Goal: Information Seeking & Learning: Learn about a topic

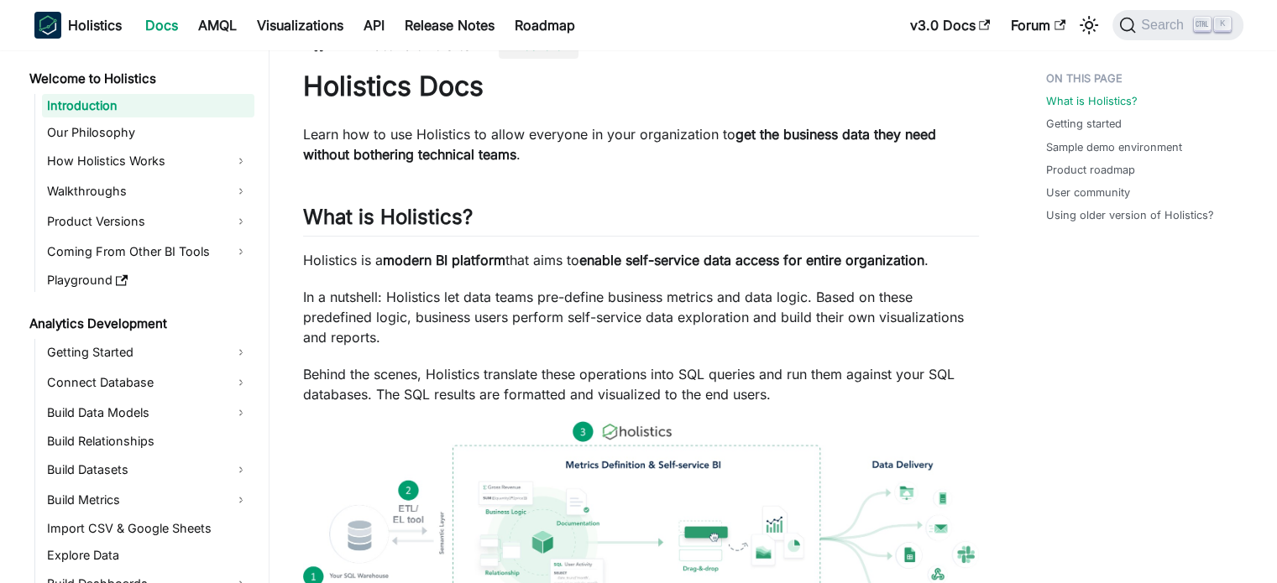
click at [1276, 70] on html "Skip to main content Holistics Docs AMQL Visualizations API Release Notes Roadm…" at bounding box center [638, 262] width 1277 height 583
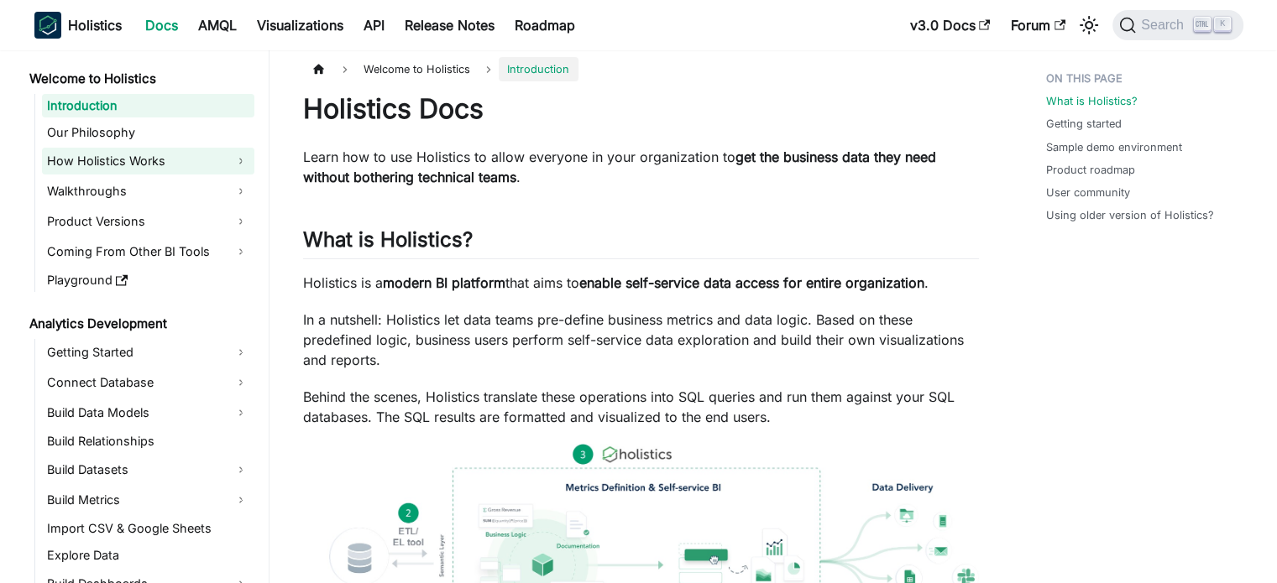
click at [152, 163] on link "How Holistics Works" at bounding box center [148, 161] width 212 height 27
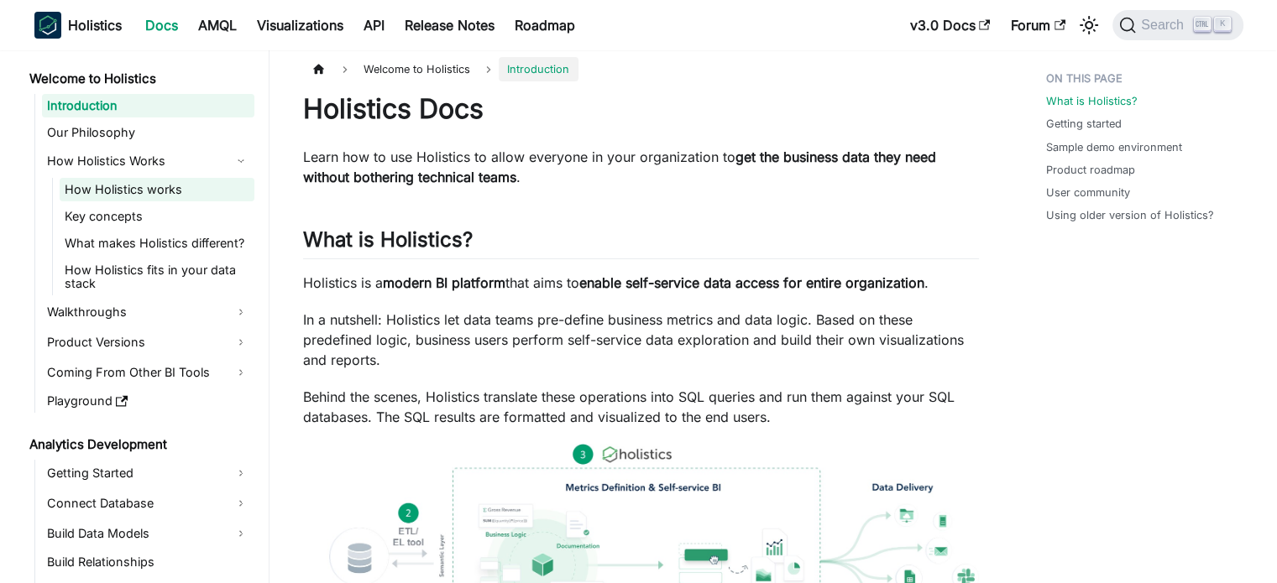
click at [147, 187] on link "How Holistics works" at bounding box center [157, 190] width 195 height 24
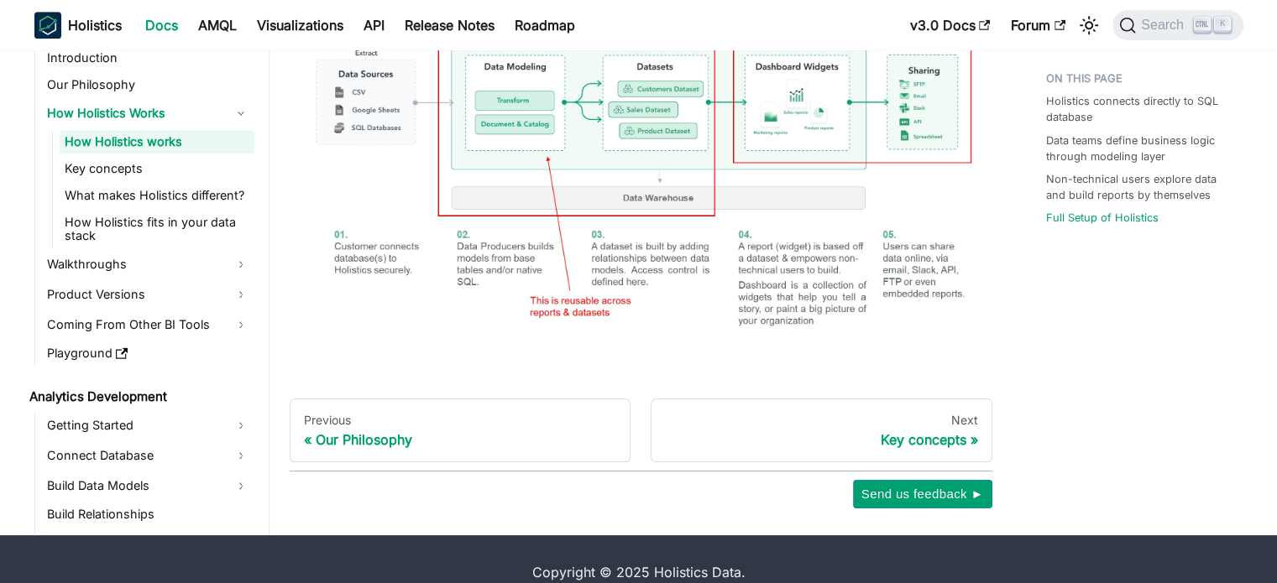
scroll to position [1270, 0]
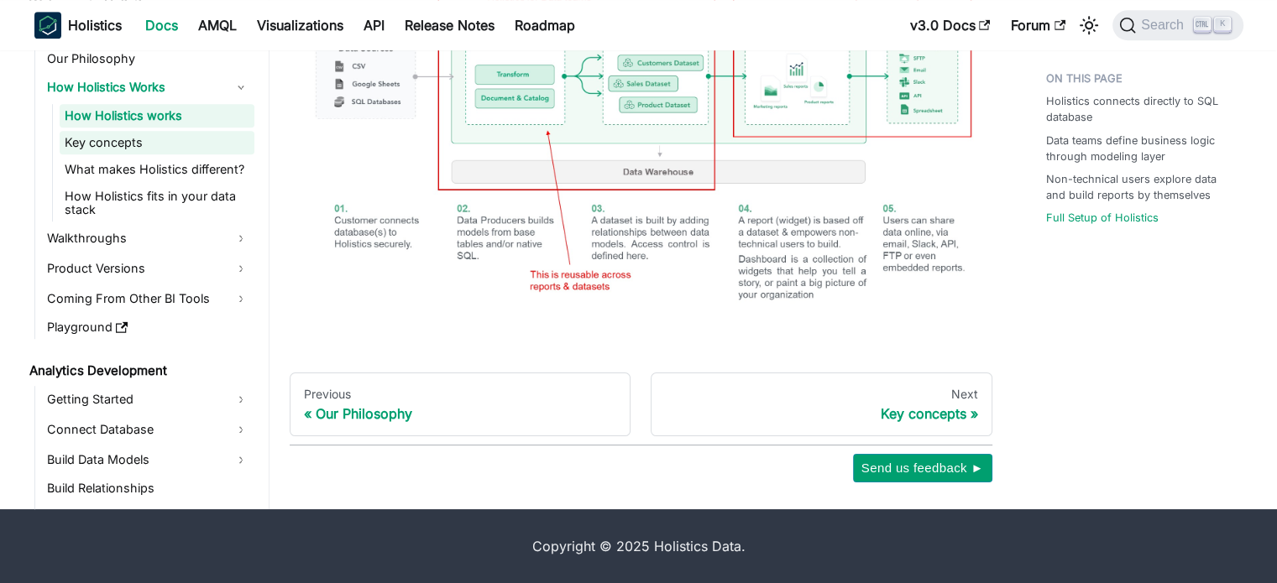
click at [157, 144] on link "Key concepts" at bounding box center [157, 143] width 195 height 24
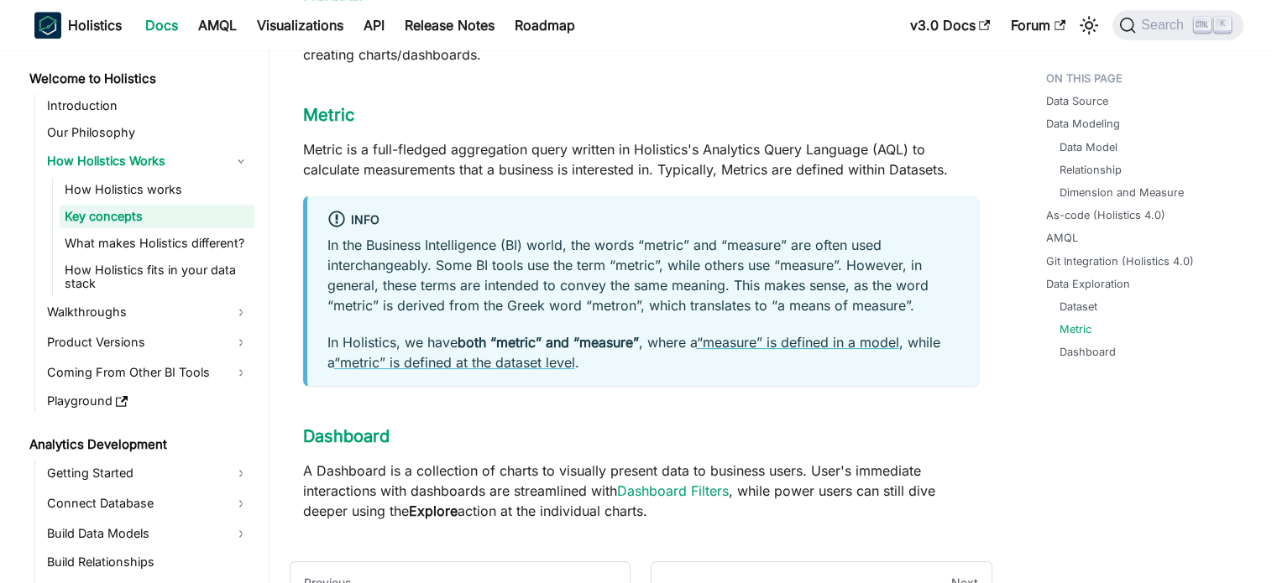
scroll to position [2002, 0]
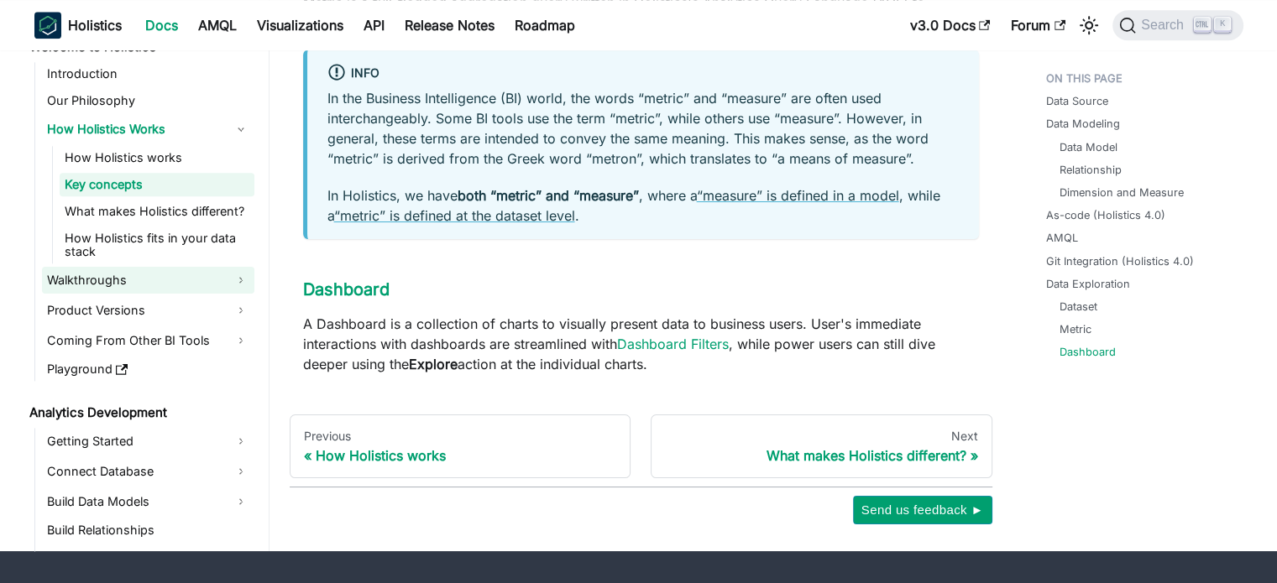
click at [232, 267] on link "Walkthroughs" at bounding box center [148, 280] width 212 height 27
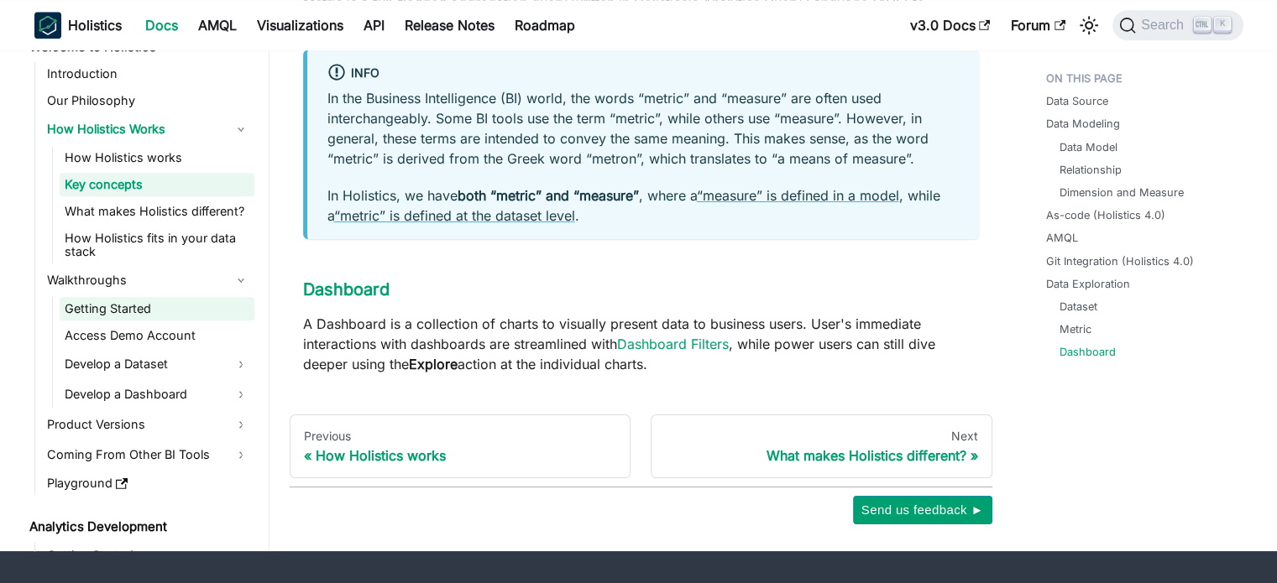
click at [196, 297] on link "Getting Started" at bounding box center [157, 309] width 195 height 24
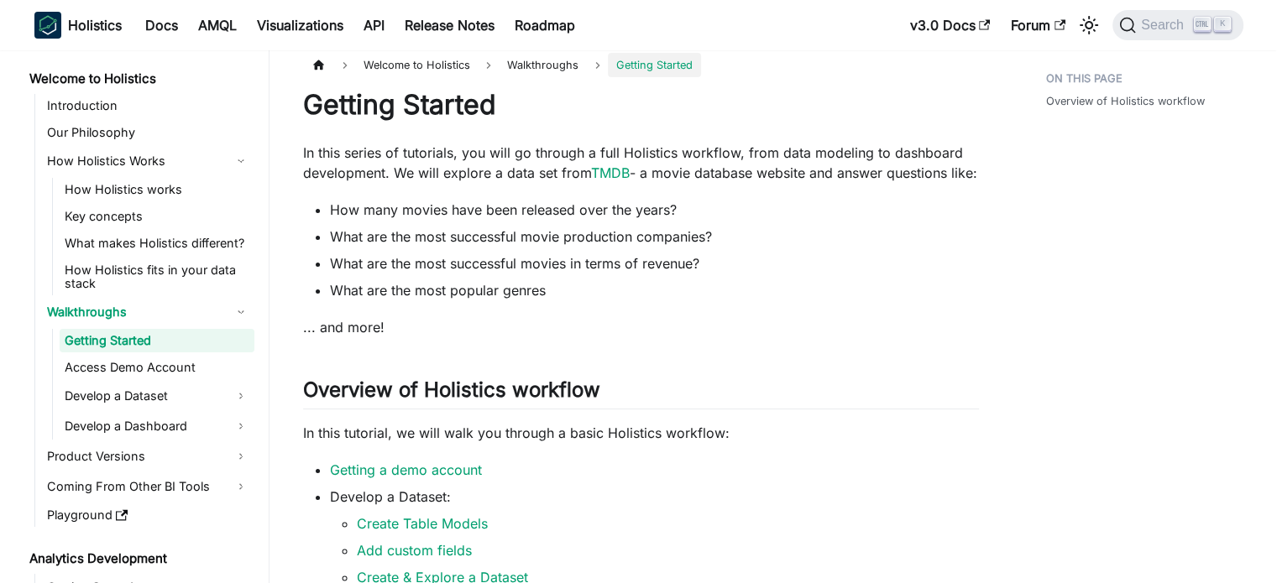
scroll to position [4, 0]
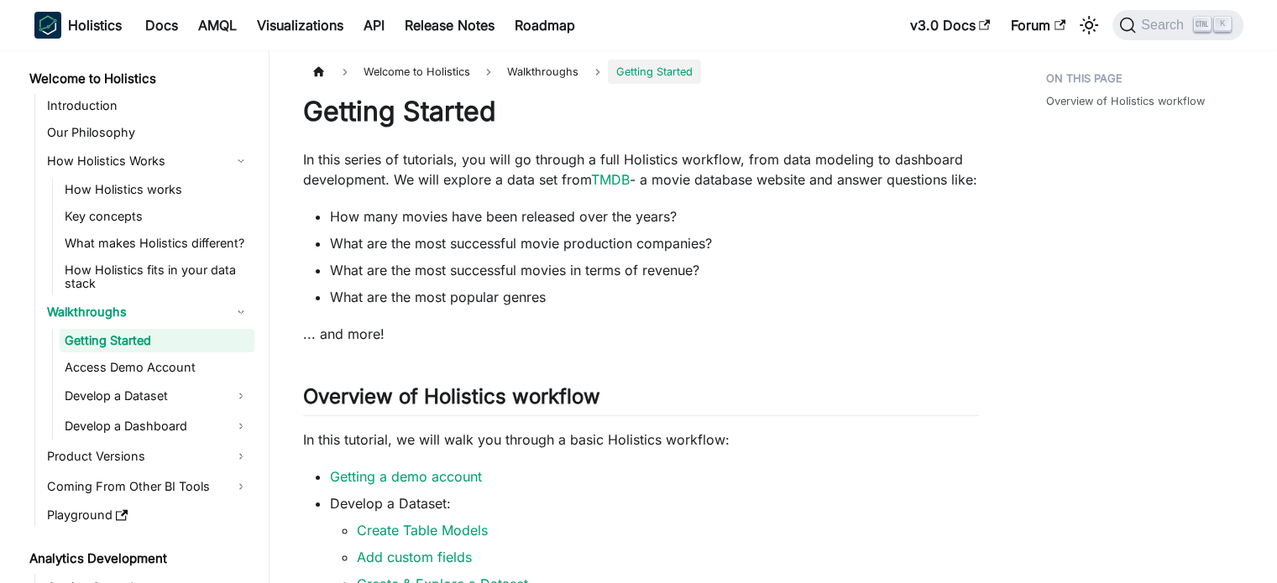
click at [372, 341] on div "Getting Started In this series of tutorials, you will go through a full Holisti…" at bounding box center [641, 494] width 676 height 798
click at [365, 344] on p "... and more!" at bounding box center [641, 334] width 676 height 20
click at [358, 344] on p "... and more!" at bounding box center [641, 334] width 676 height 20
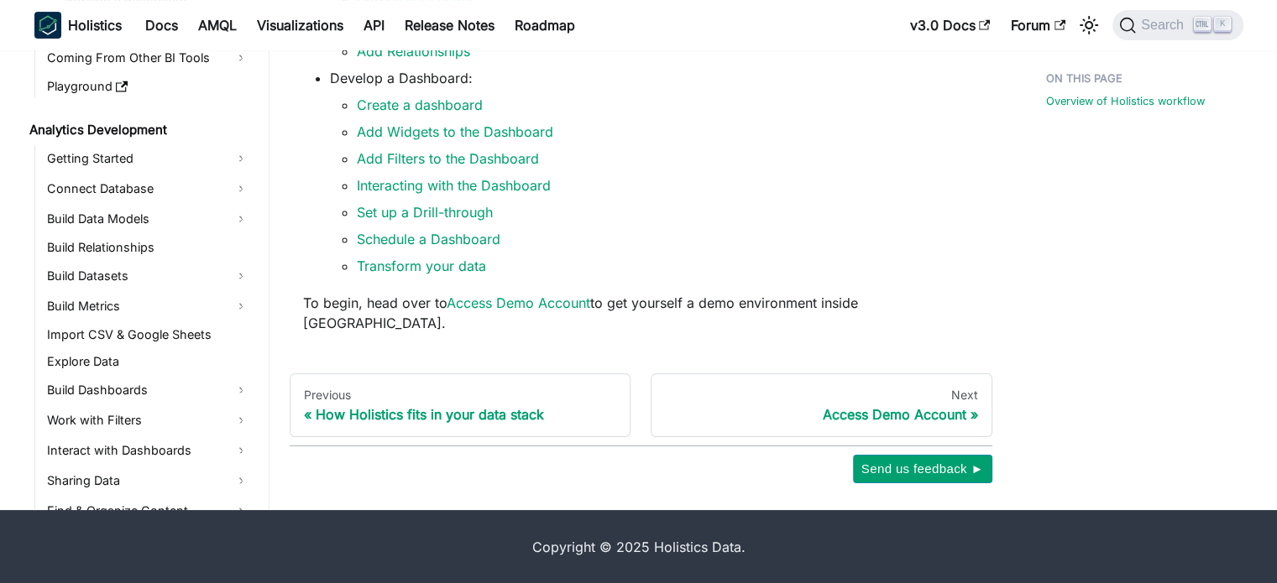
scroll to position [359, 0]
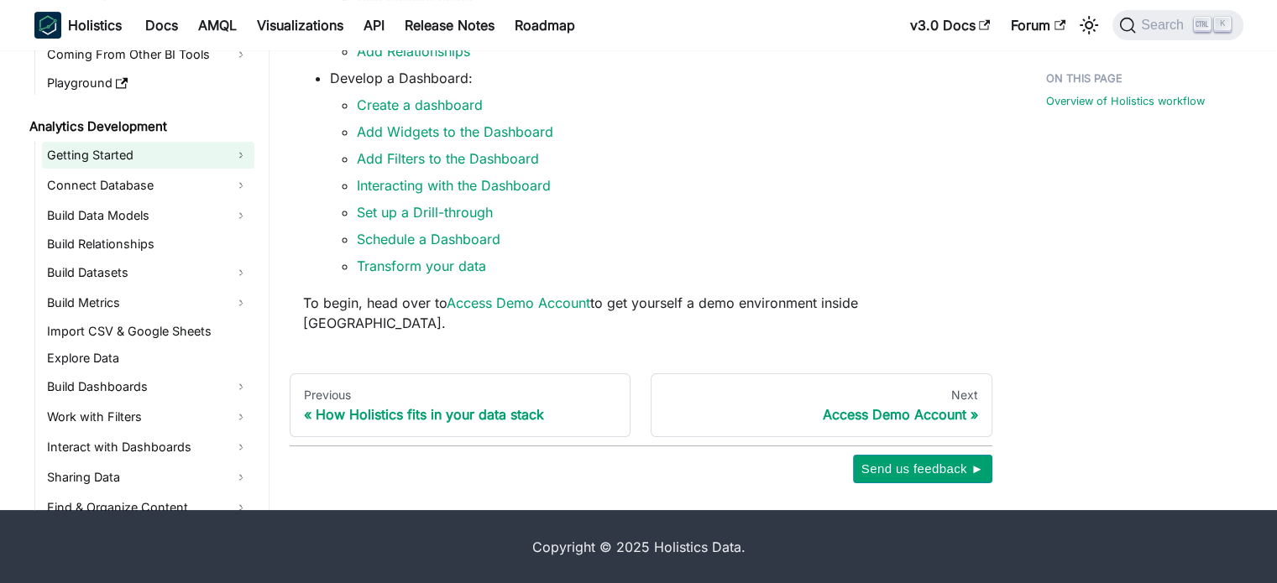
click at [235, 146] on link "Getting Started" at bounding box center [148, 155] width 212 height 27
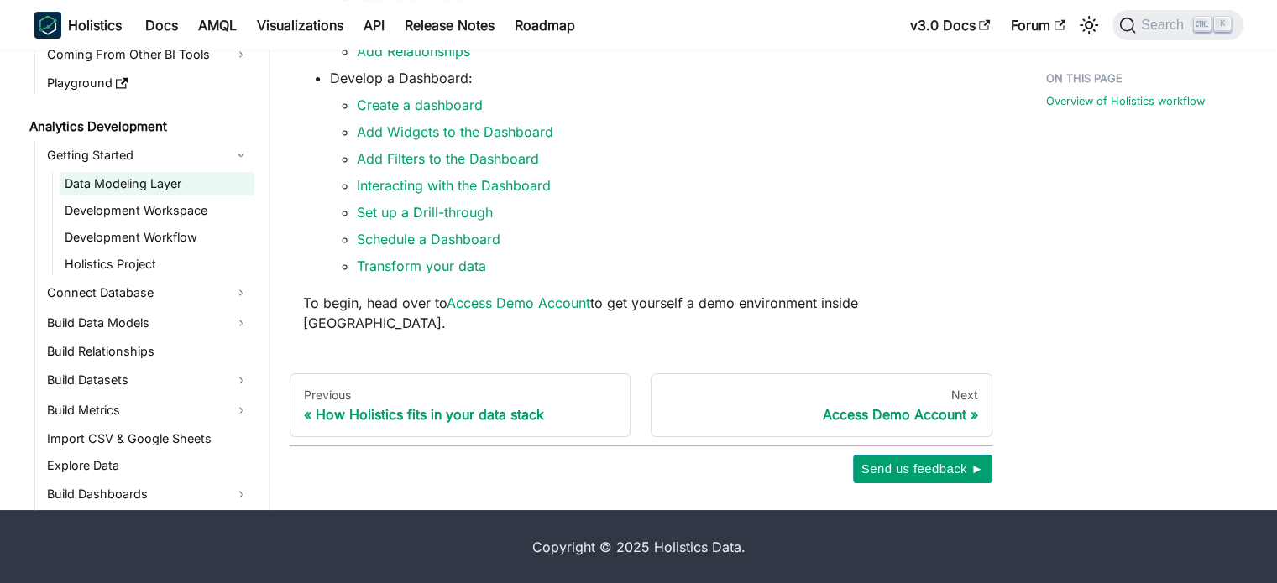
click at [193, 186] on link "Data Modeling Layer" at bounding box center [157, 184] width 195 height 24
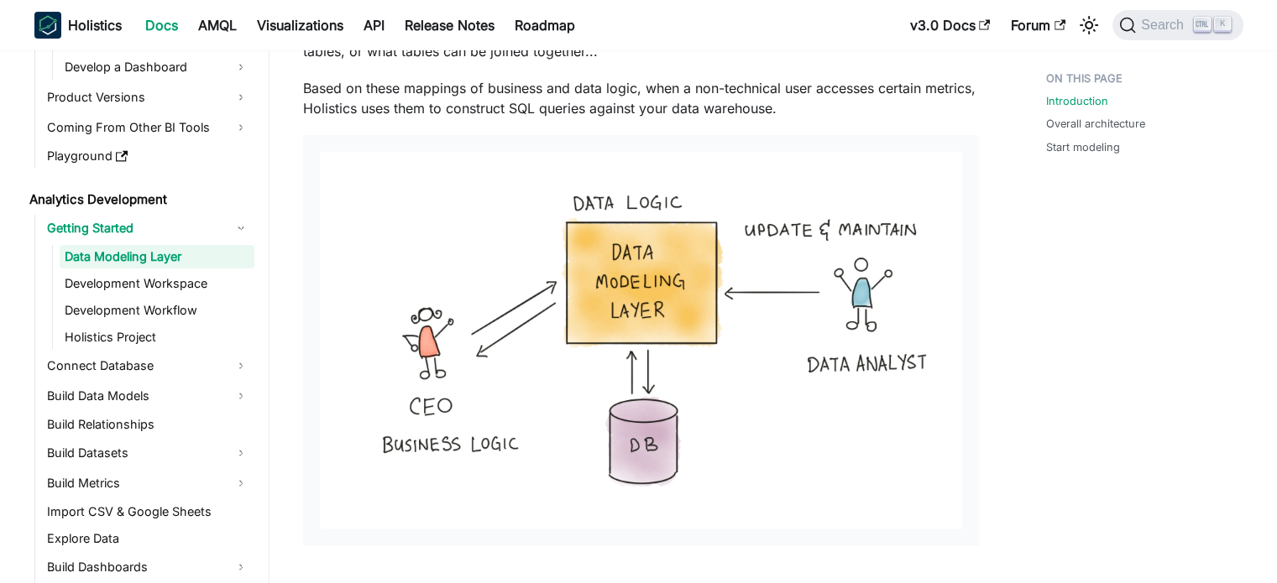
scroll to position [222, 0]
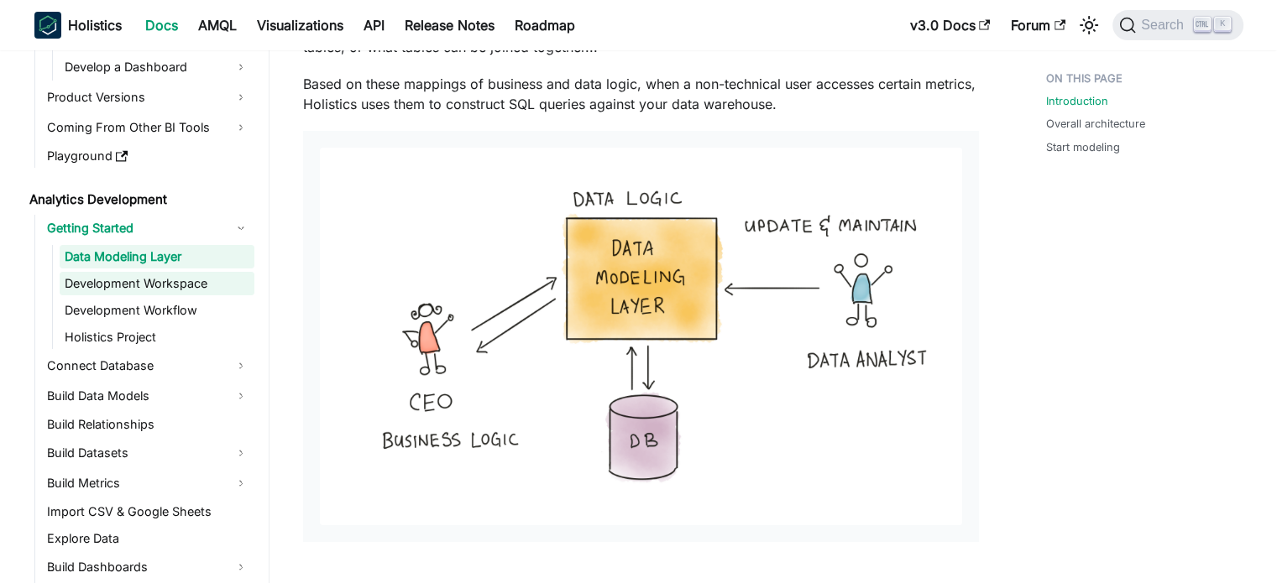
click at [187, 279] on link "Development Workspace" at bounding box center [157, 284] width 195 height 24
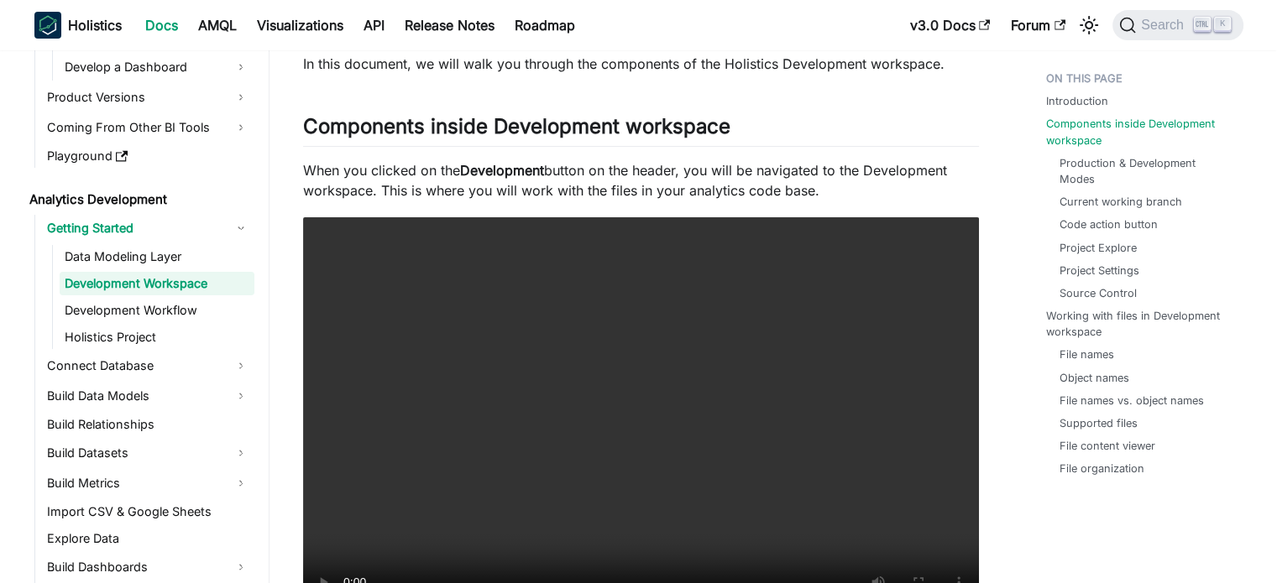
scroll to position [374, 0]
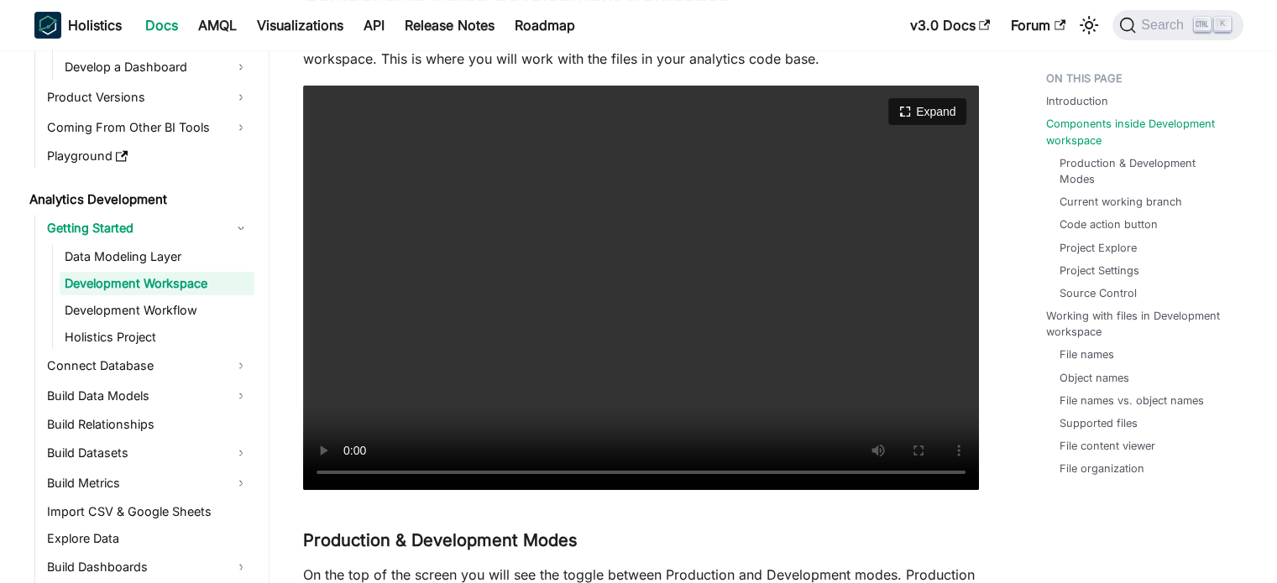
click at [594, 338] on video "Your browser does not support embedding video, but you can download it ." at bounding box center [641, 288] width 676 height 405
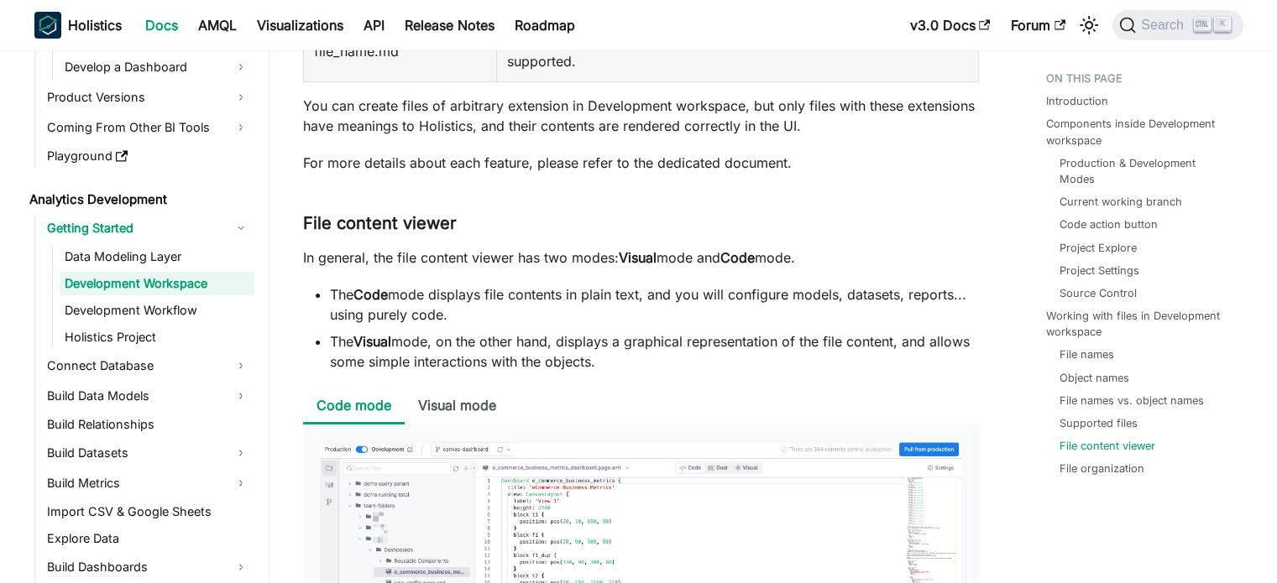
scroll to position [6362, 0]
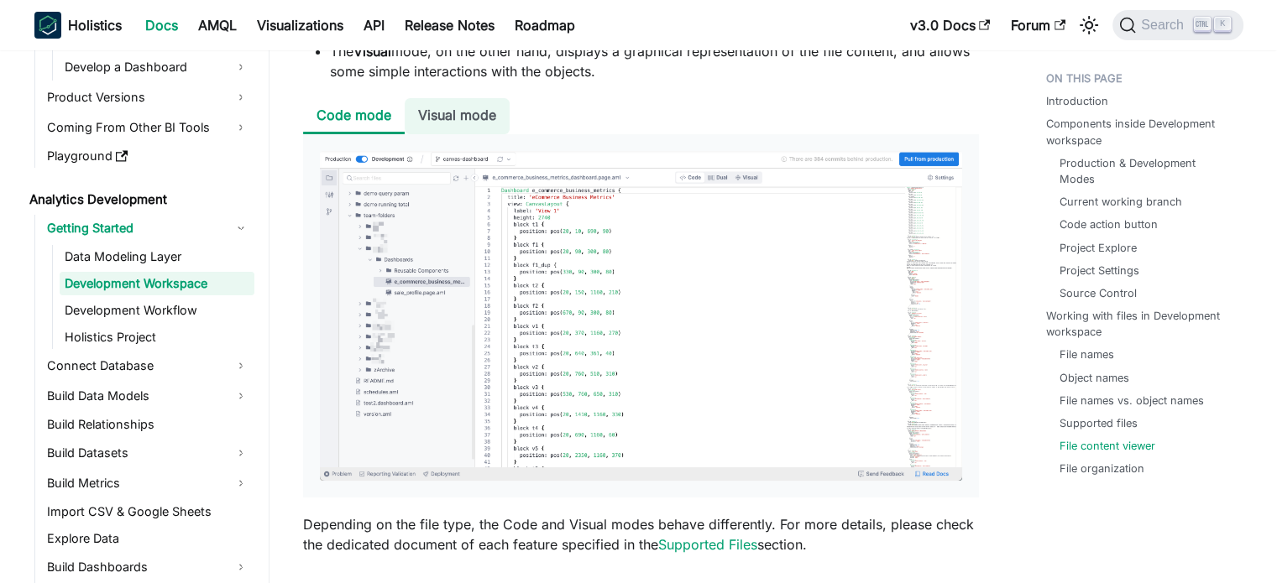
click at [464, 115] on li "Visual mode" at bounding box center [457, 116] width 105 height 36
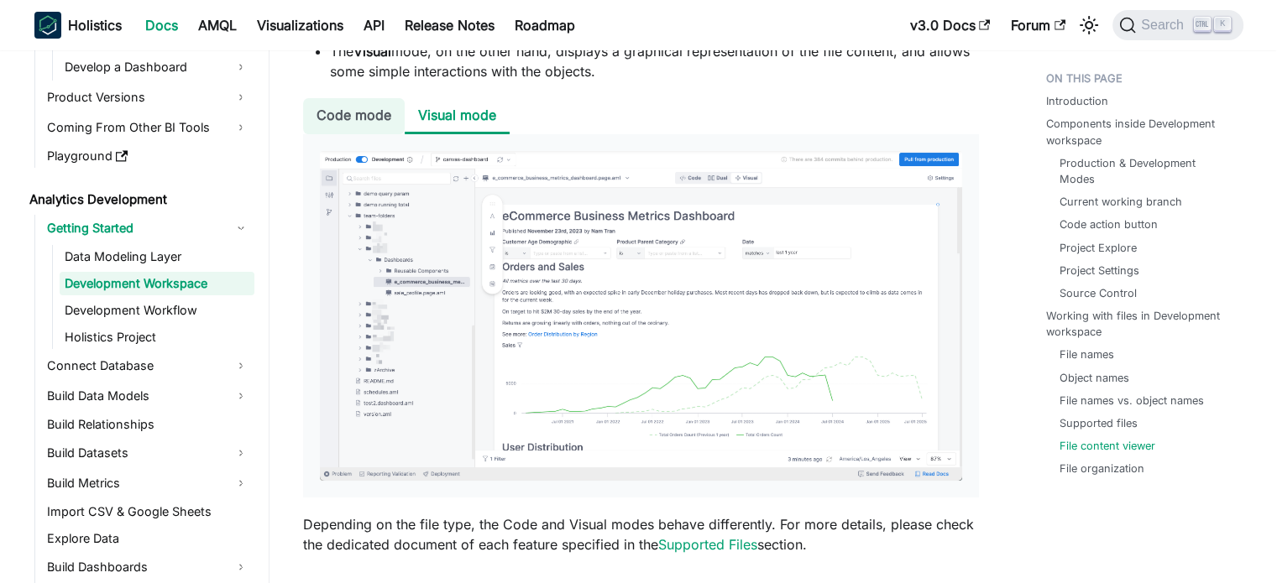
click at [376, 112] on li "Code mode" at bounding box center [354, 116] width 102 height 36
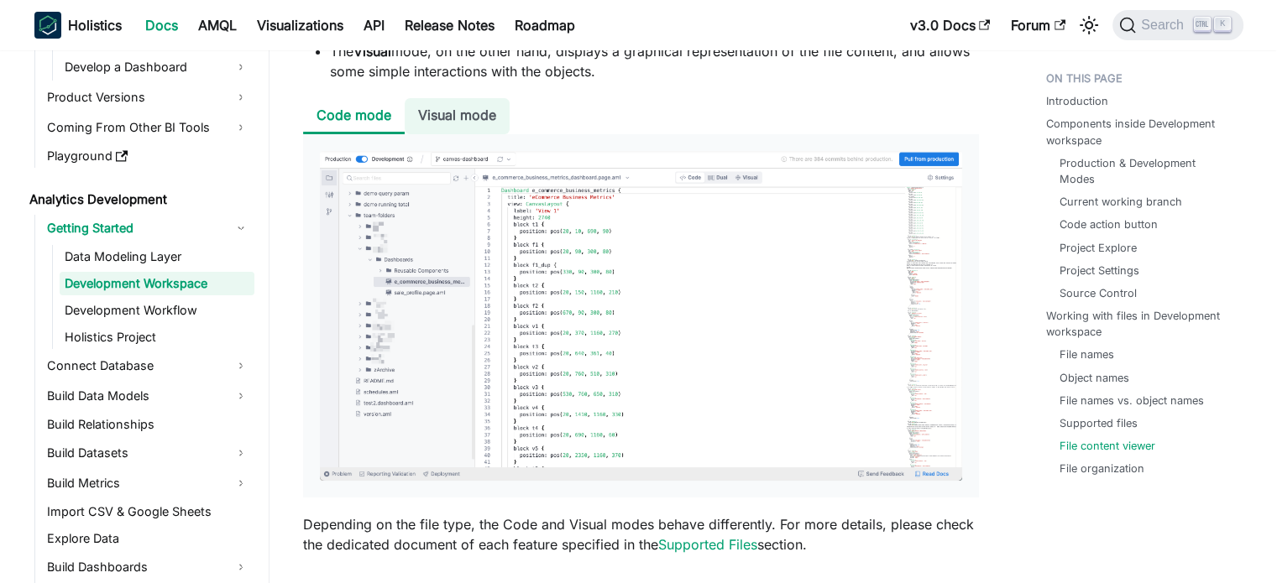
click at [443, 107] on li "Visual mode" at bounding box center [457, 116] width 105 height 36
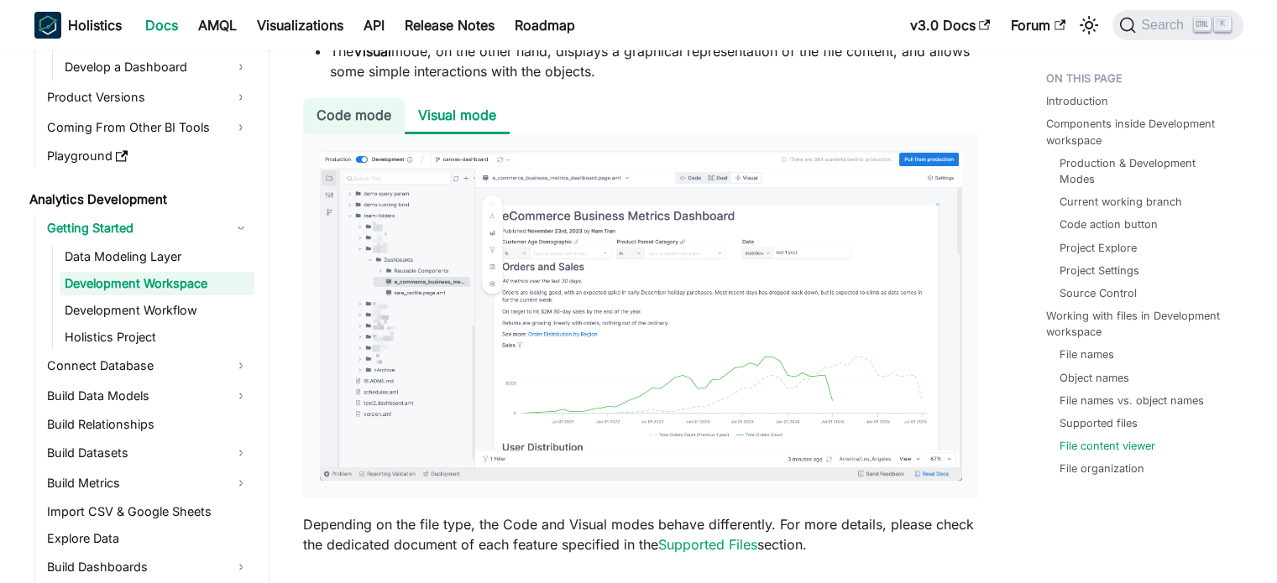
click at [372, 115] on li "Code mode" at bounding box center [354, 116] width 102 height 36
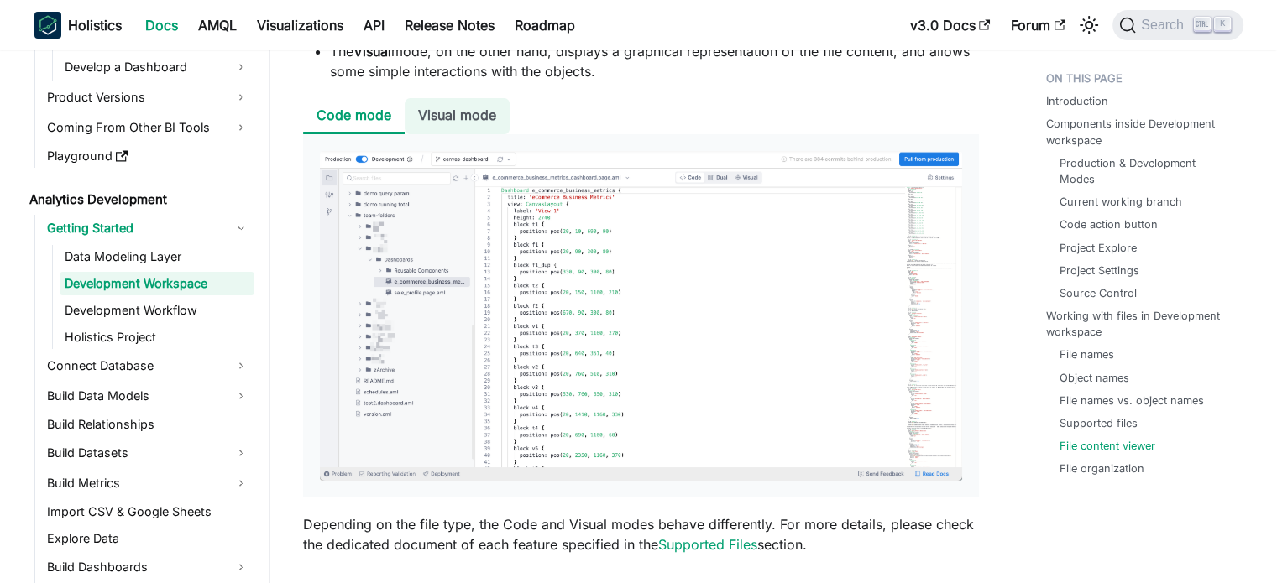
click at [450, 114] on li "Visual mode" at bounding box center [457, 116] width 105 height 36
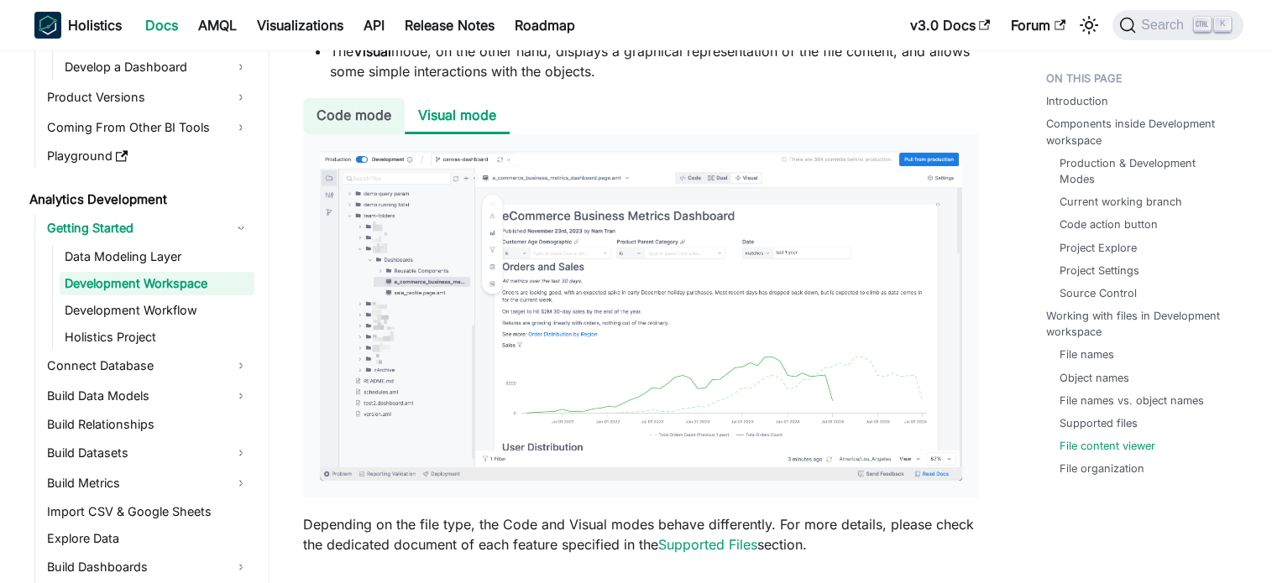
click at [343, 120] on li "Code mode" at bounding box center [354, 116] width 102 height 36
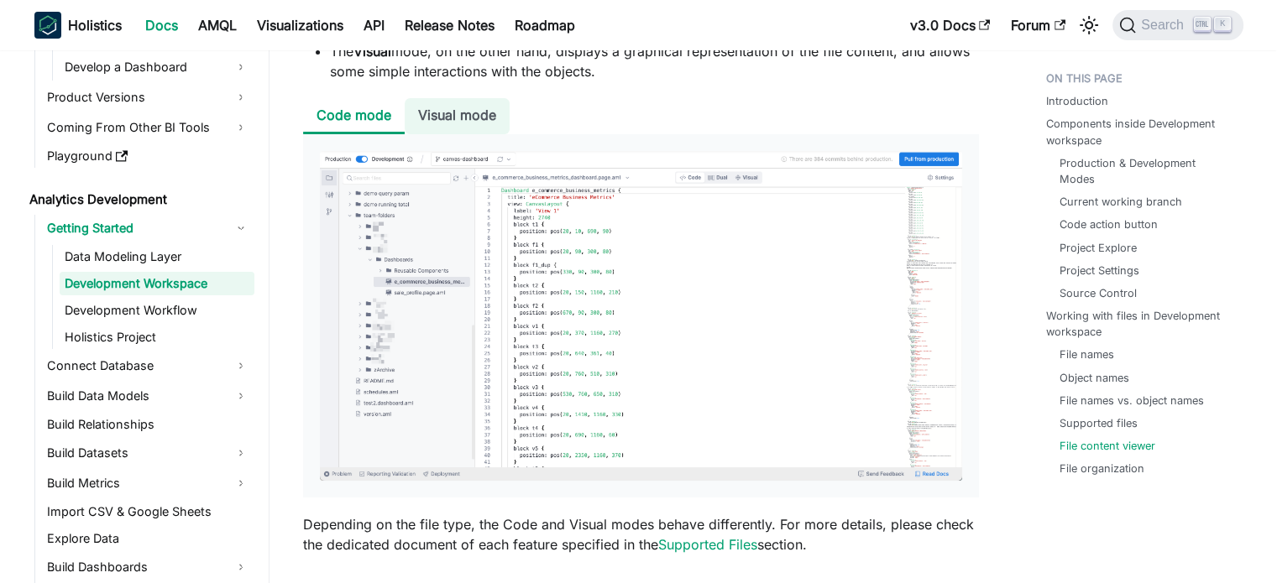
click at [417, 118] on li "Visual mode" at bounding box center [457, 116] width 105 height 36
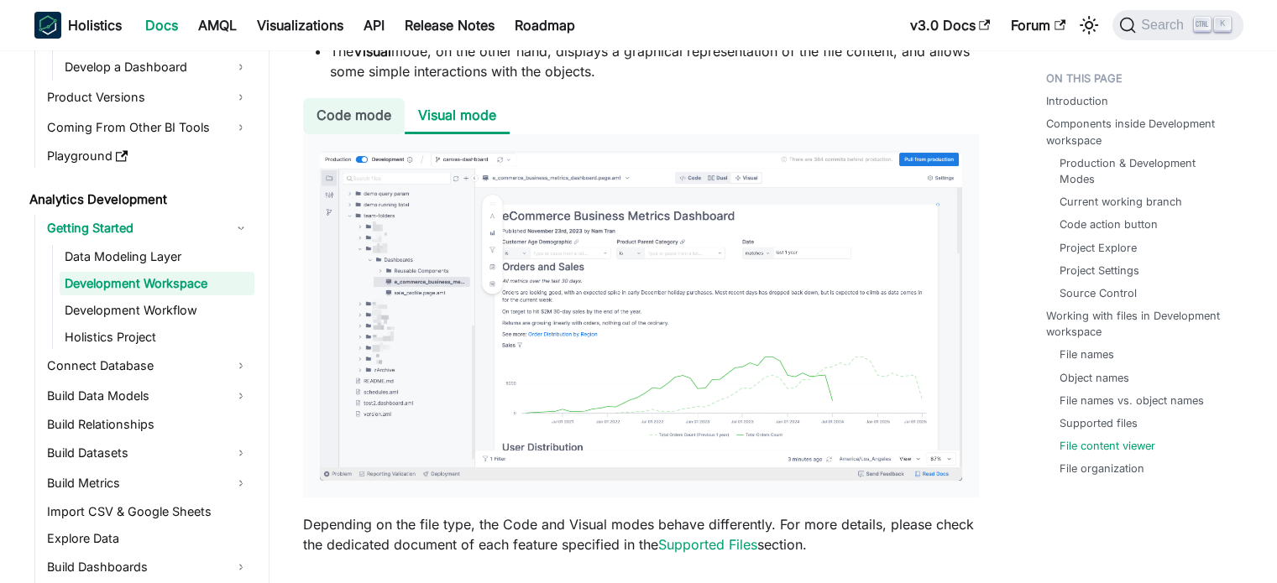
click at [355, 117] on li "Code mode" at bounding box center [354, 116] width 102 height 36
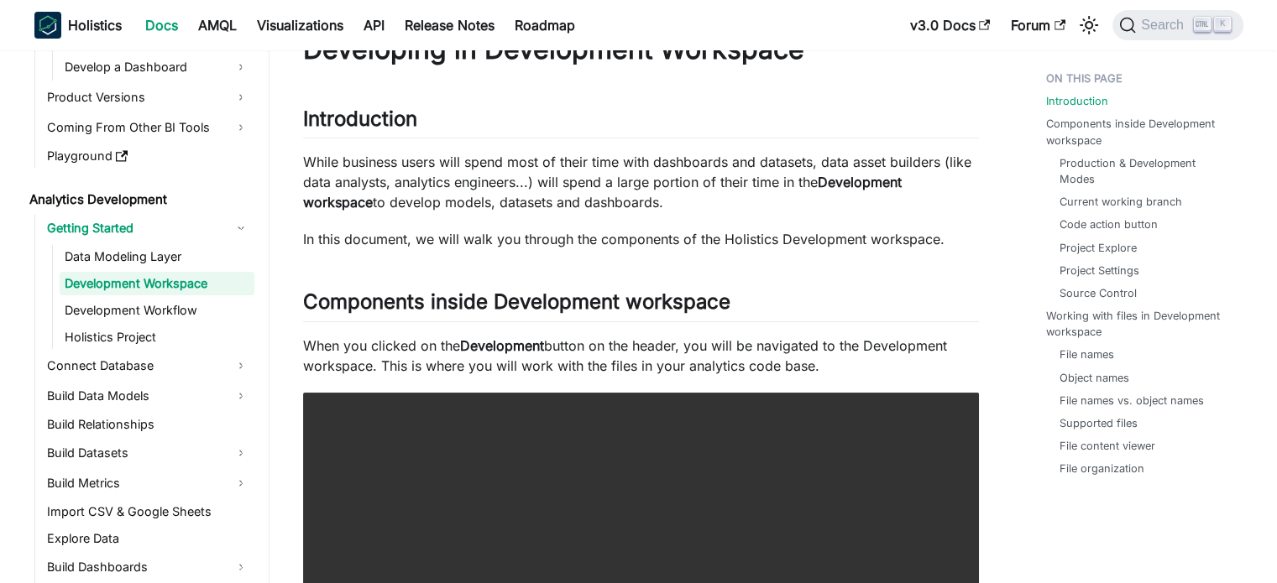
scroll to position [0, 0]
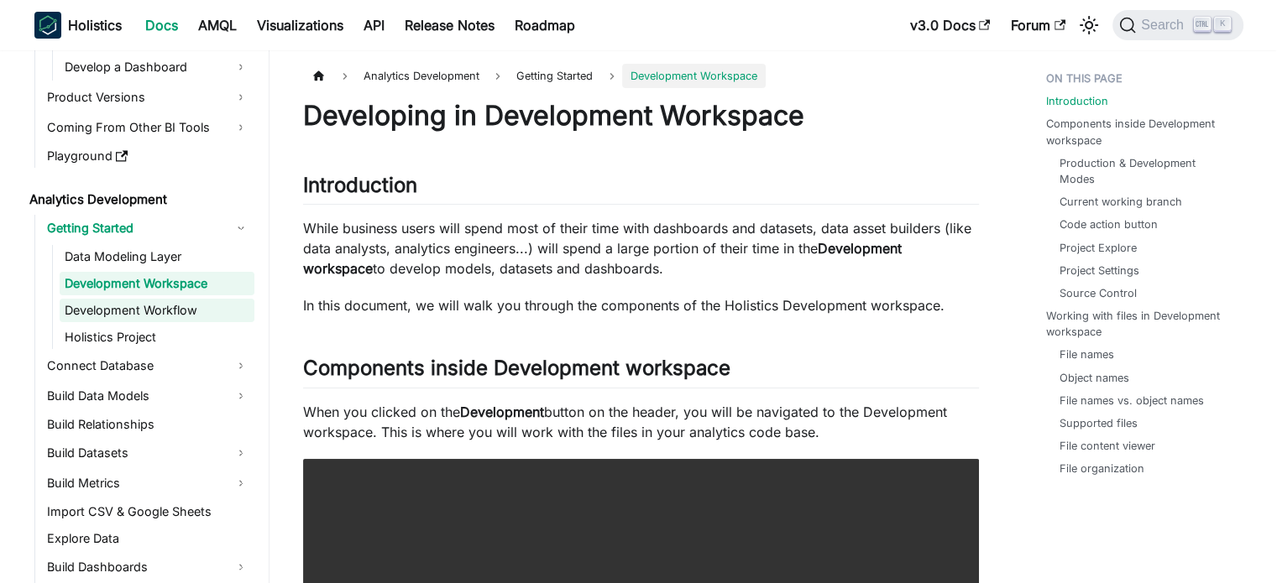
click at [182, 311] on link "Development Workflow" at bounding box center [157, 311] width 195 height 24
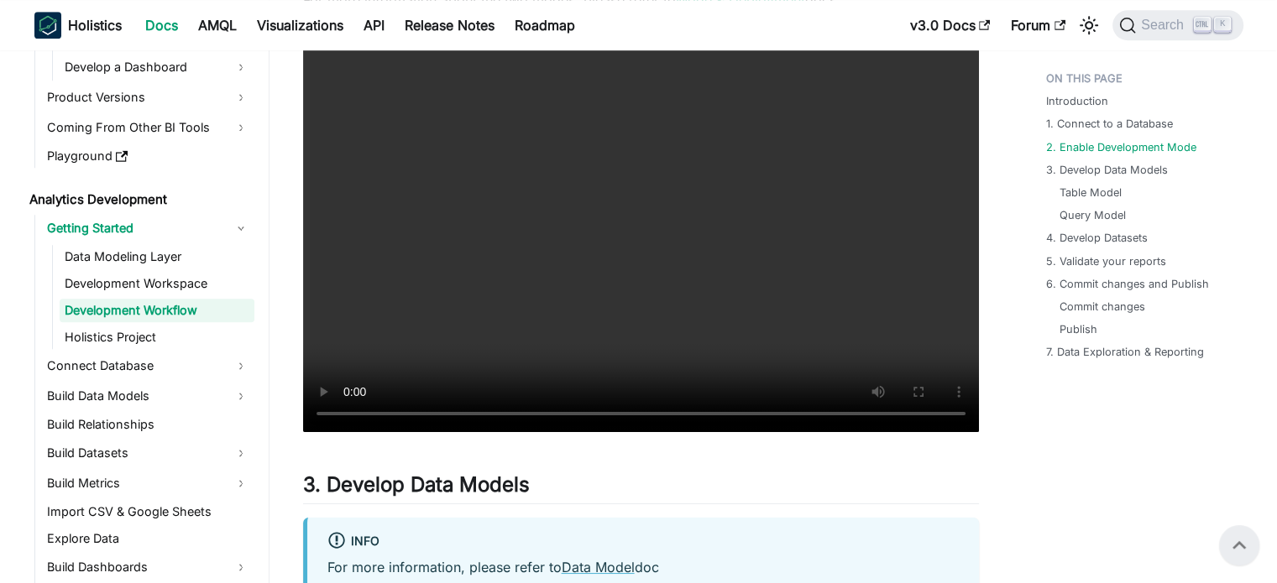
scroll to position [1349, 0]
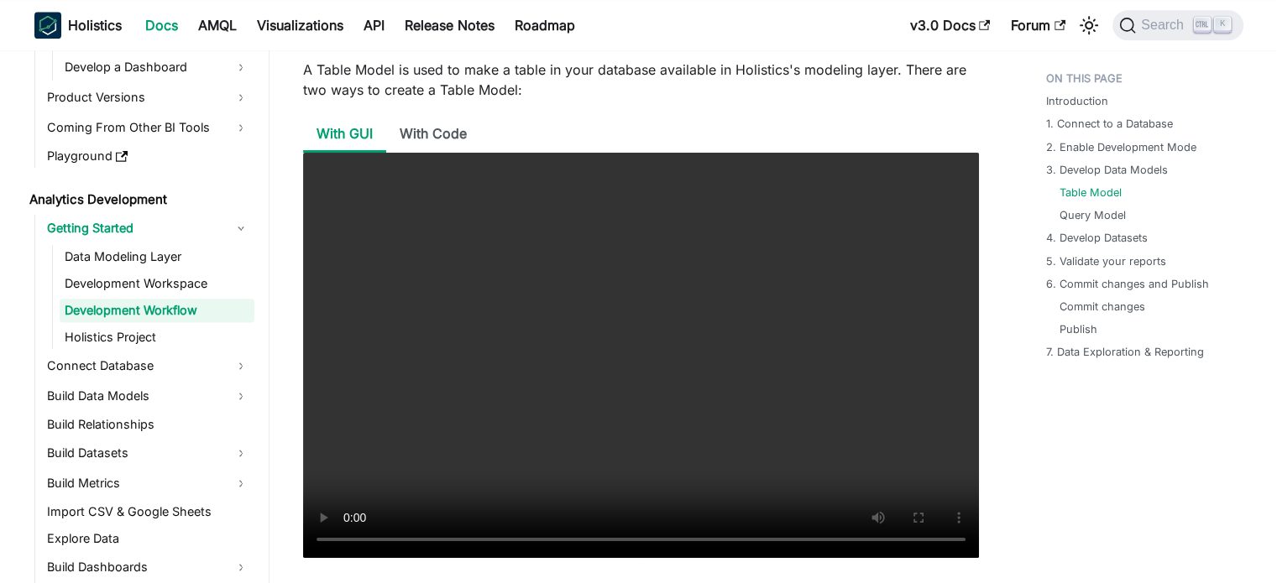
scroll to position [2088, 0]
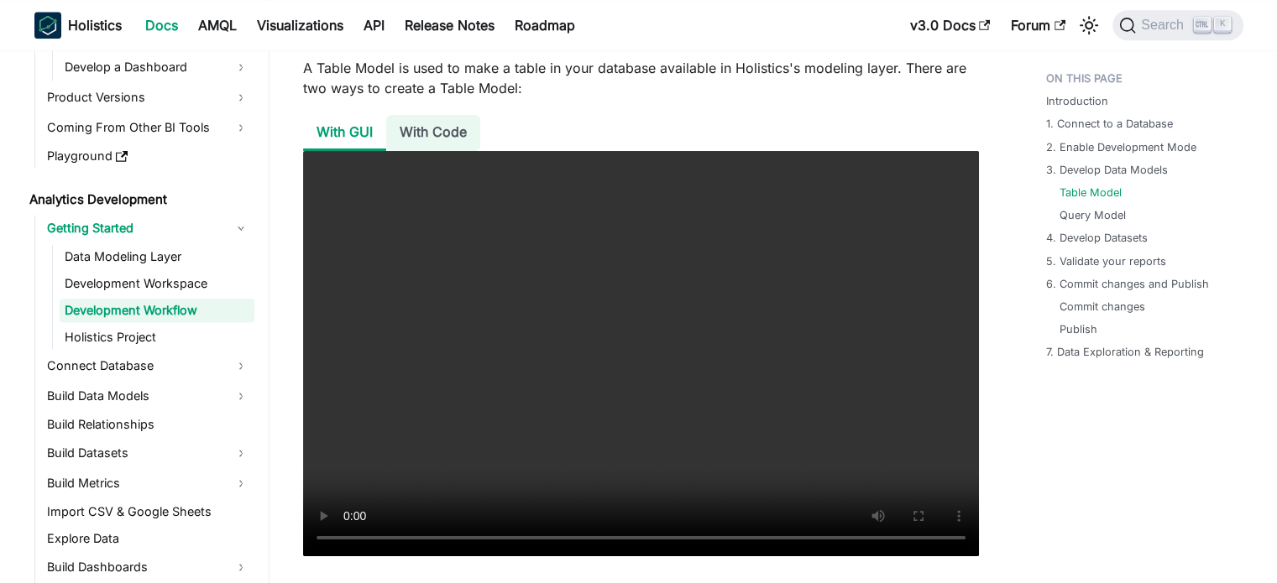
click at [420, 135] on li "With Code" at bounding box center [433, 133] width 94 height 36
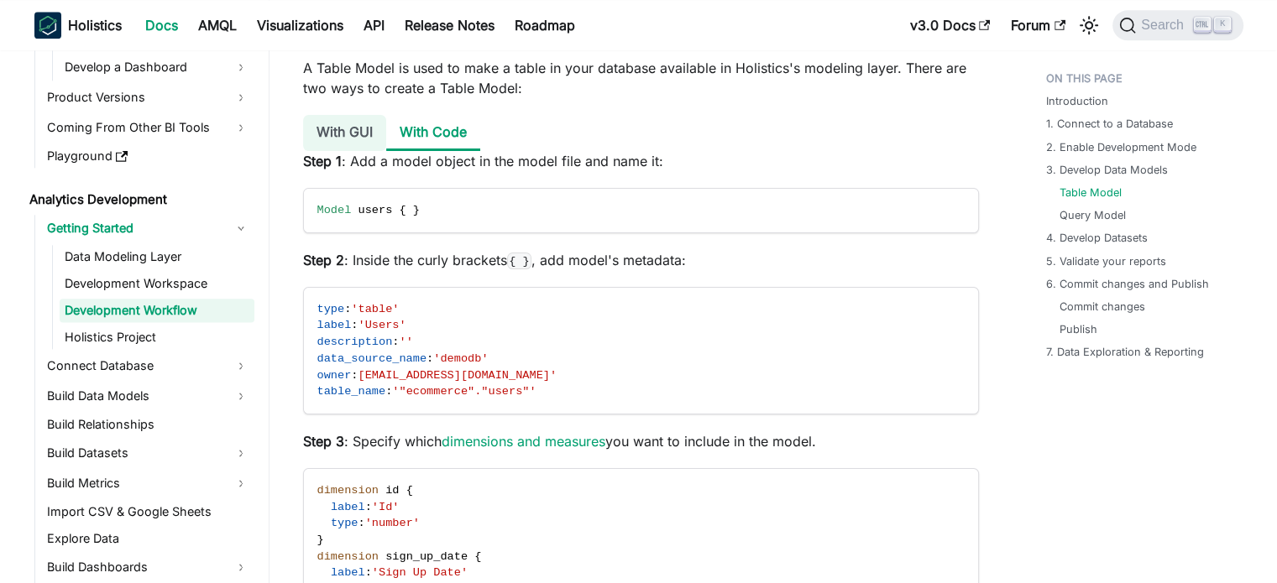
click at [350, 139] on li "With GUI" at bounding box center [344, 133] width 83 height 36
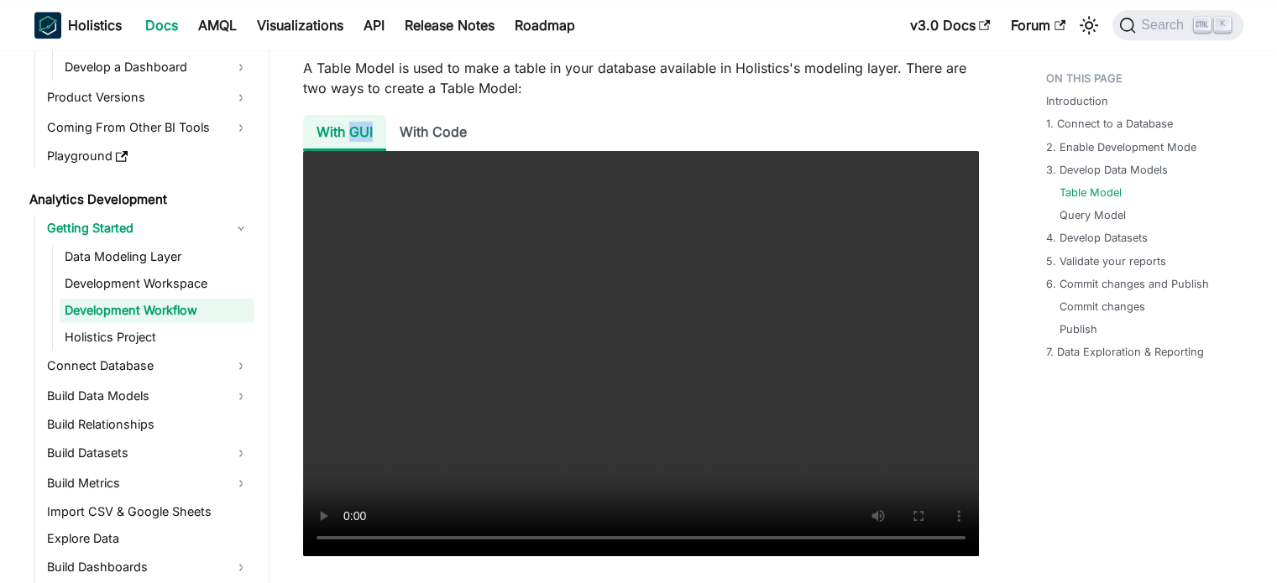
click at [350, 139] on li "With GUI" at bounding box center [344, 133] width 83 height 36
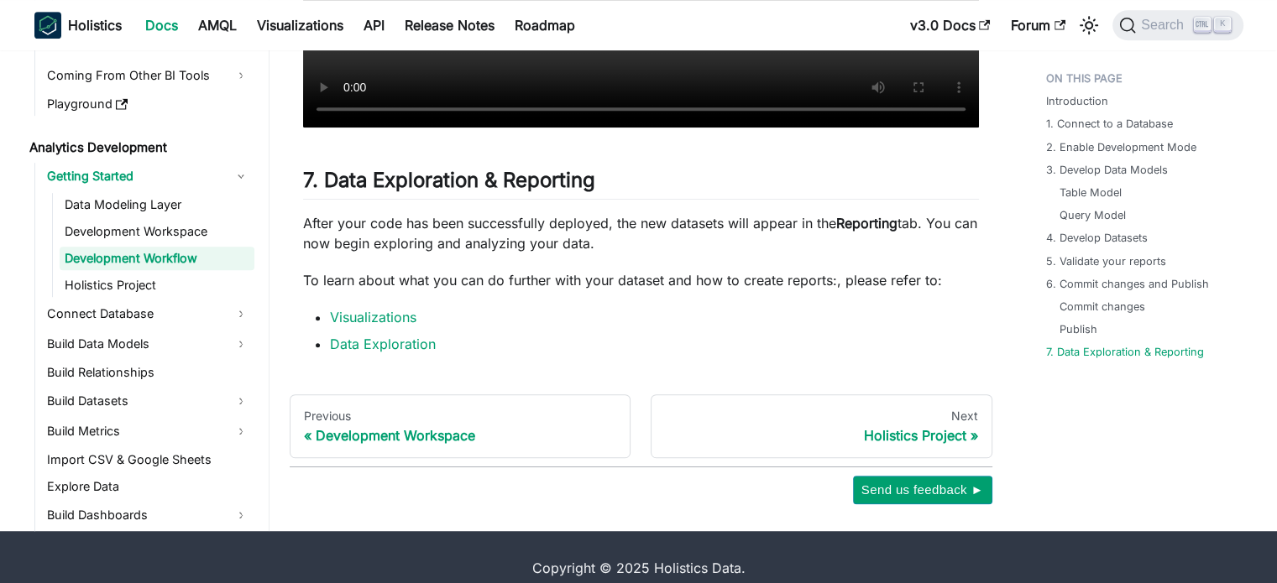
scroll to position [7432, 0]
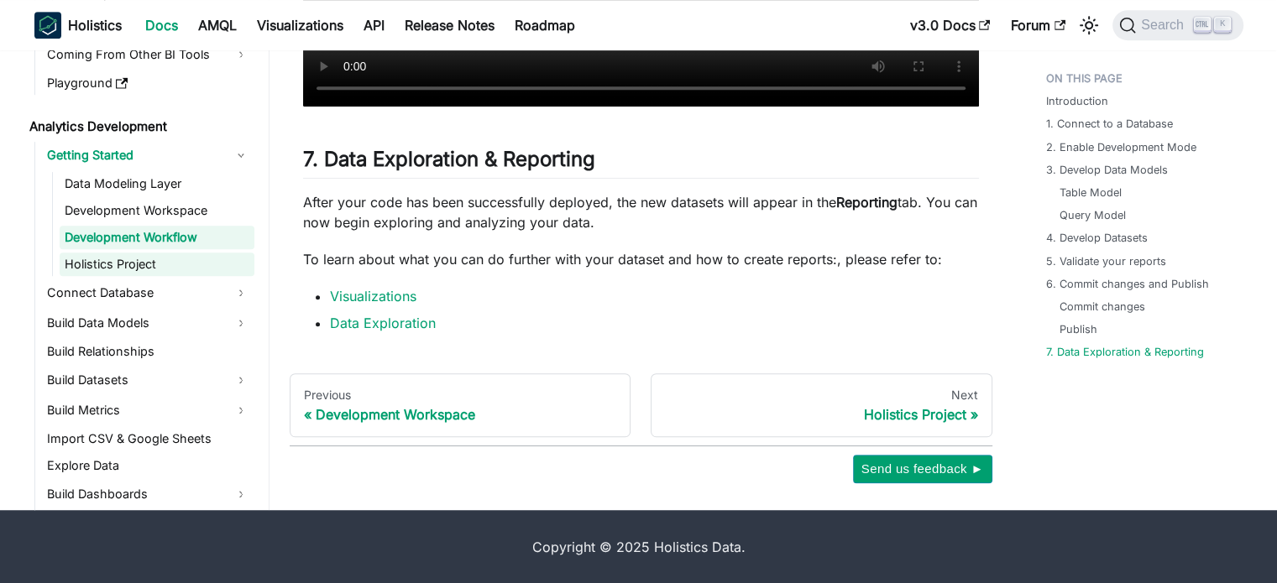
click at [164, 269] on link "Holistics Project" at bounding box center [157, 265] width 195 height 24
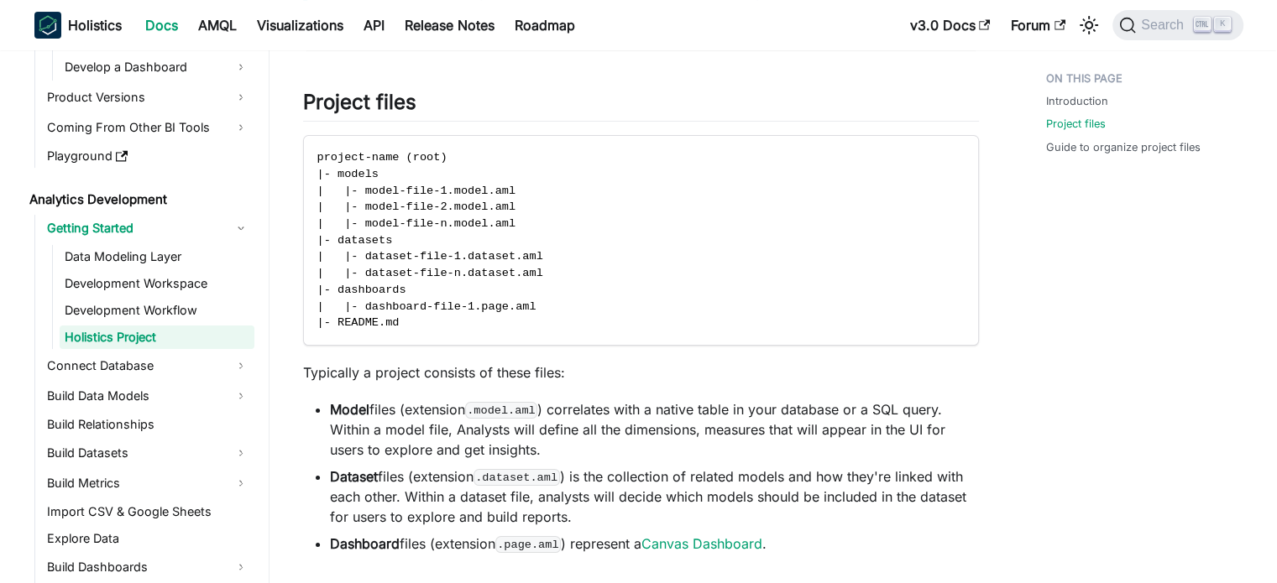
scroll to position [364, 0]
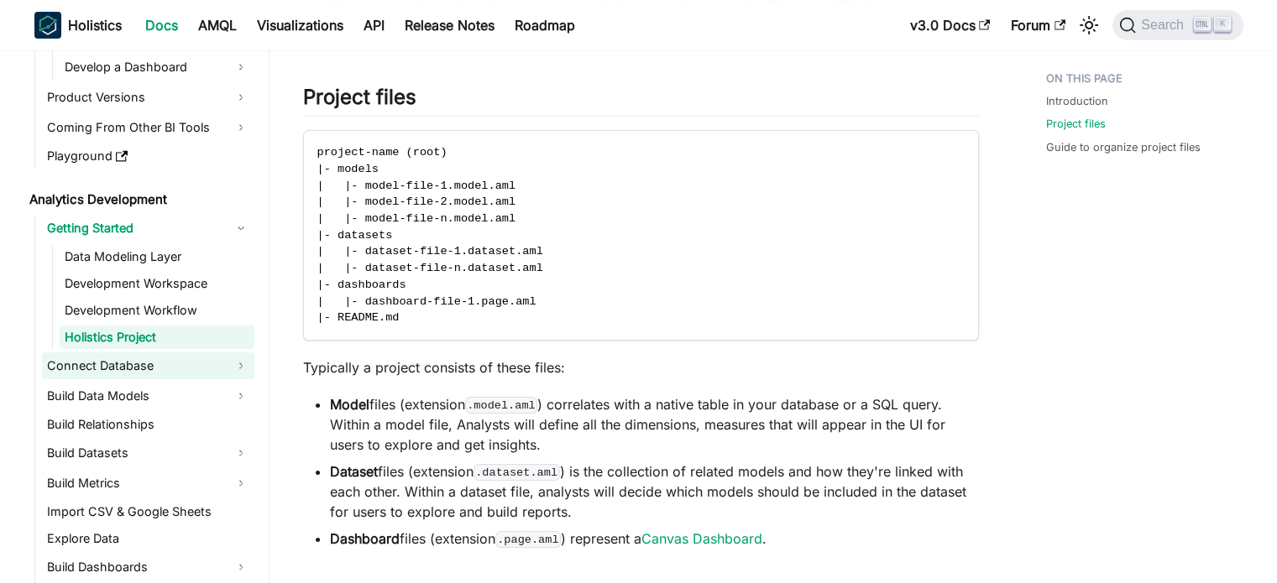
click at [189, 363] on link "Connect Database" at bounding box center [148, 366] width 212 height 27
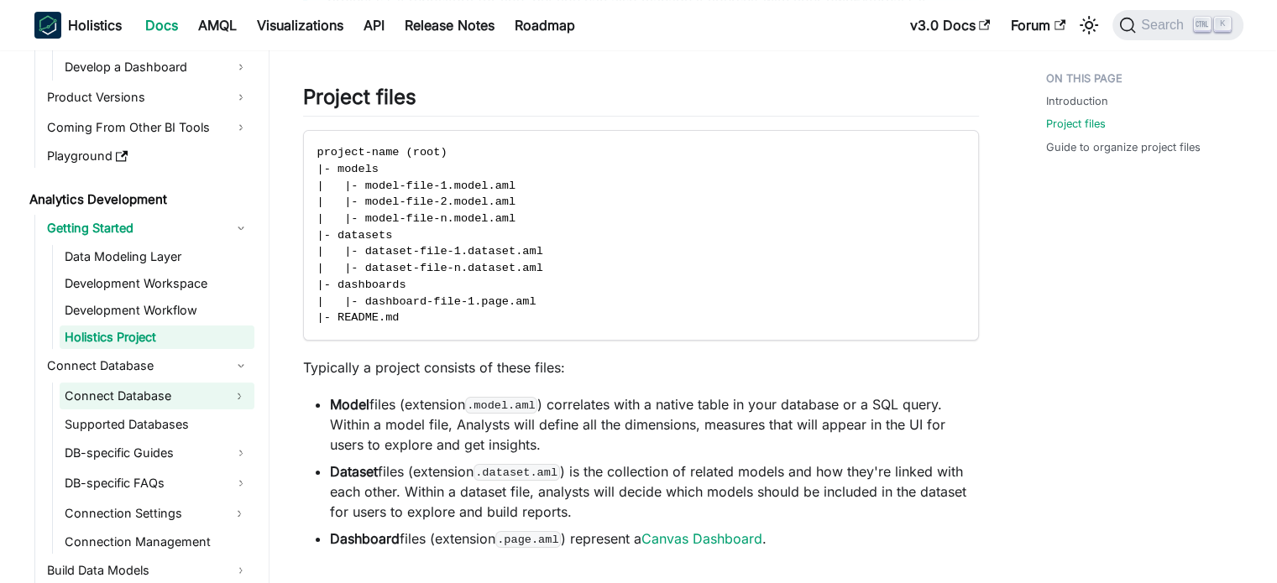
click at [198, 403] on link "Connect Database" at bounding box center [142, 396] width 165 height 27
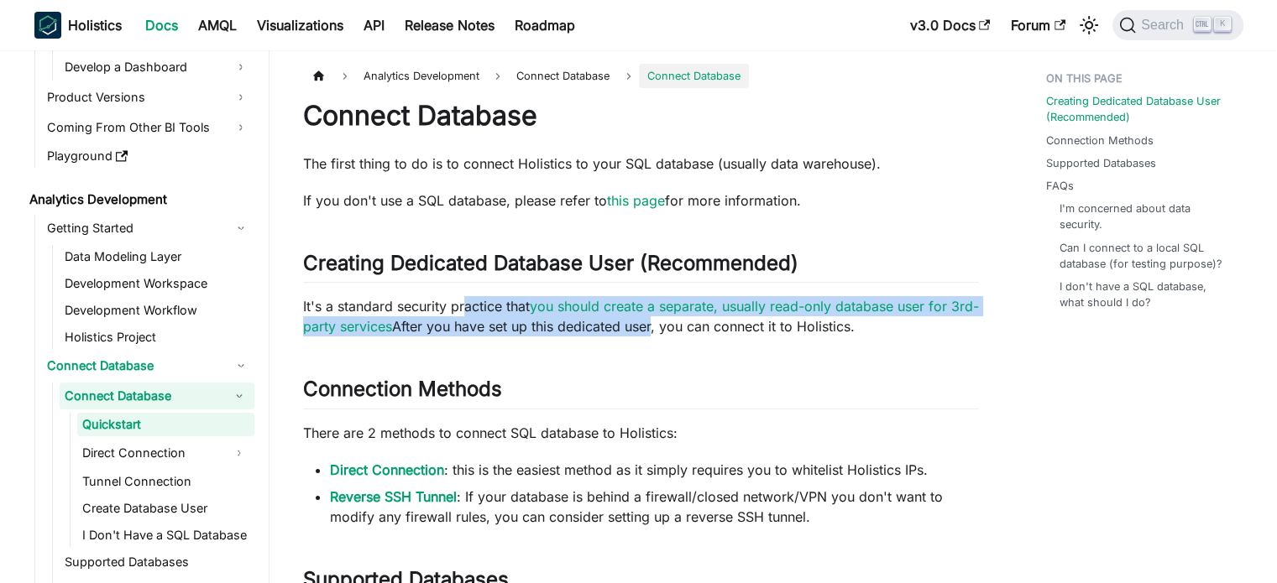
drag, startPoint x: 682, startPoint y: 327, endPoint x: 468, endPoint y: 308, distance: 215.0
click at [468, 308] on p "It's a standard security practice that you should create a separate, usually re…" at bounding box center [641, 316] width 676 height 40
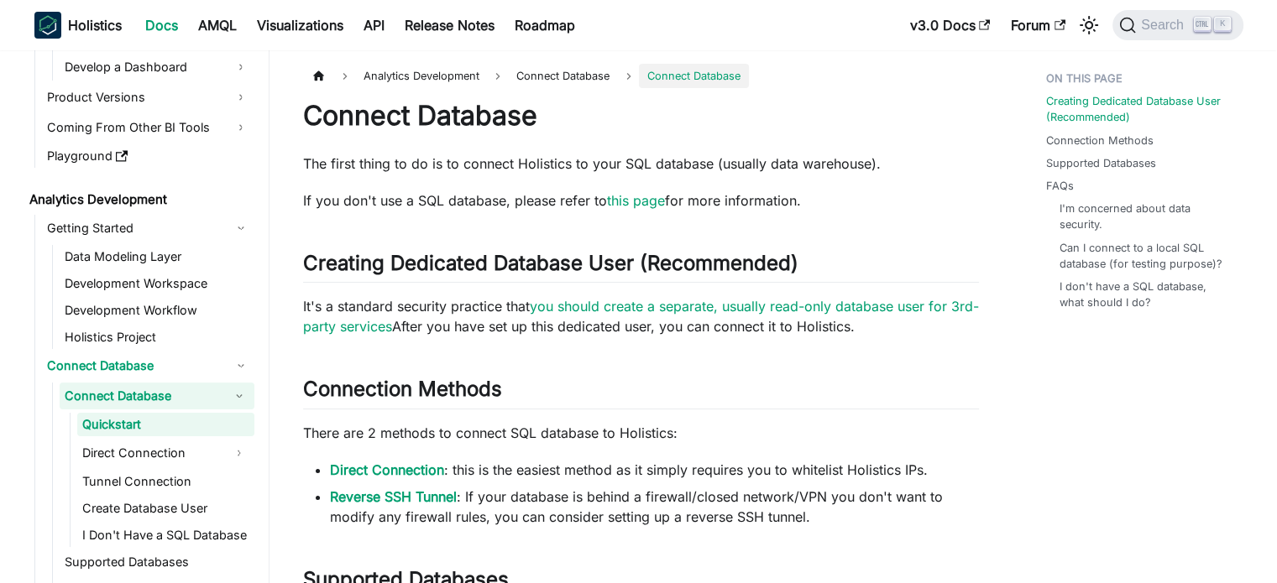
click at [415, 307] on p "It's a standard security practice that you should create a separate, usually re…" at bounding box center [641, 316] width 676 height 40
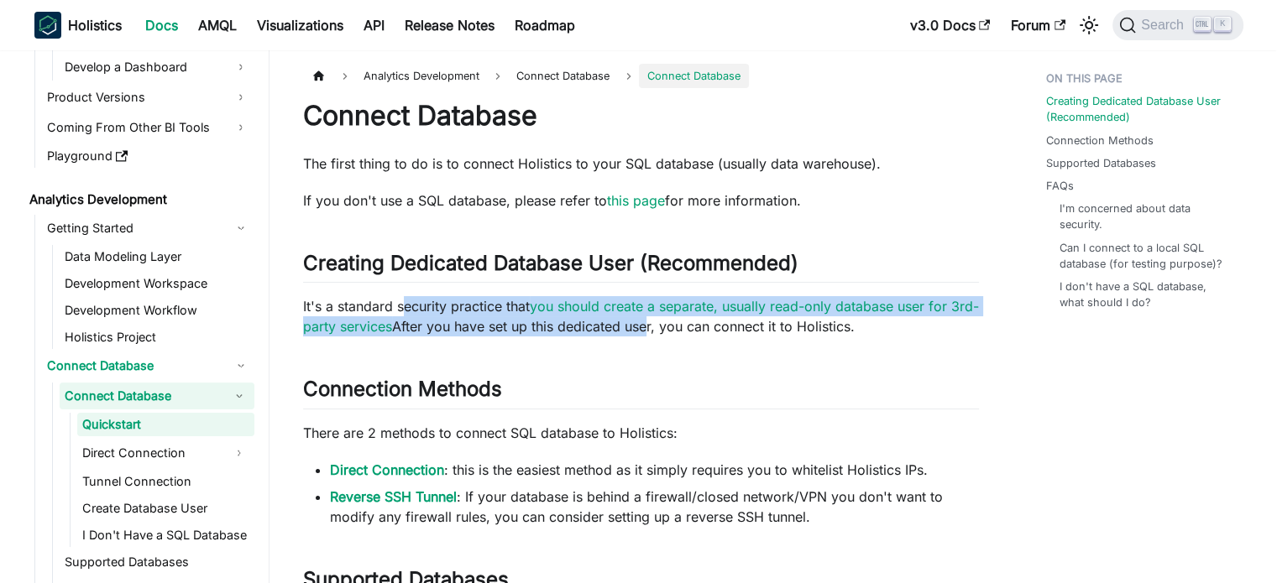
drag, startPoint x: 401, startPoint y: 305, endPoint x: 673, endPoint y: 332, distance: 273.4
click at [673, 332] on p "It's a standard security practice that you should create a separate, usually re…" at bounding box center [641, 316] width 676 height 40
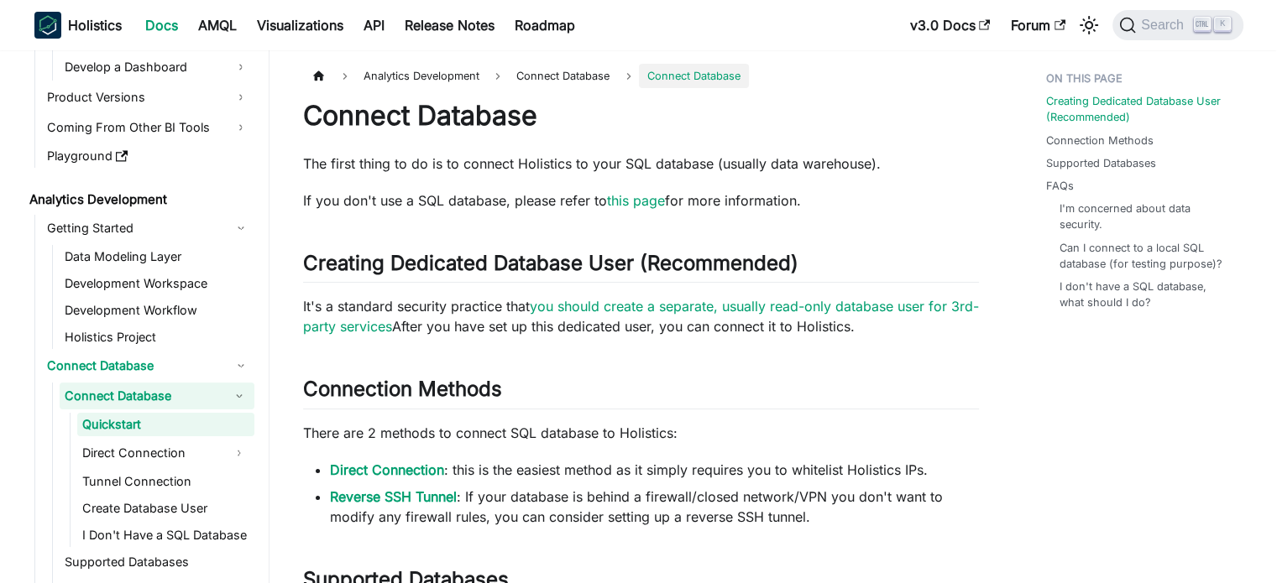
click at [844, 333] on p "It's a standard security practice that you should create a separate, usually re…" at bounding box center [641, 316] width 676 height 40
drag, startPoint x: 899, startPoint y: 335, endPoint x: 301, endPoint y: 307, distance: 598.4
copy p "It's a standard security practice that you should create a separate, usually re…"
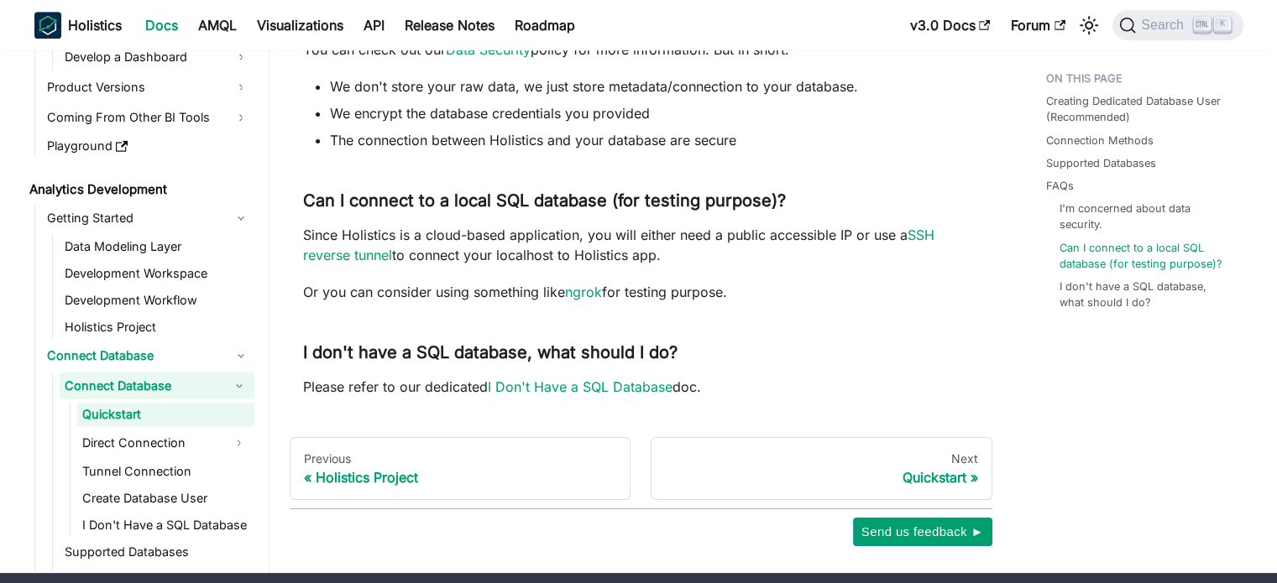
scroll to position [1276, 0]
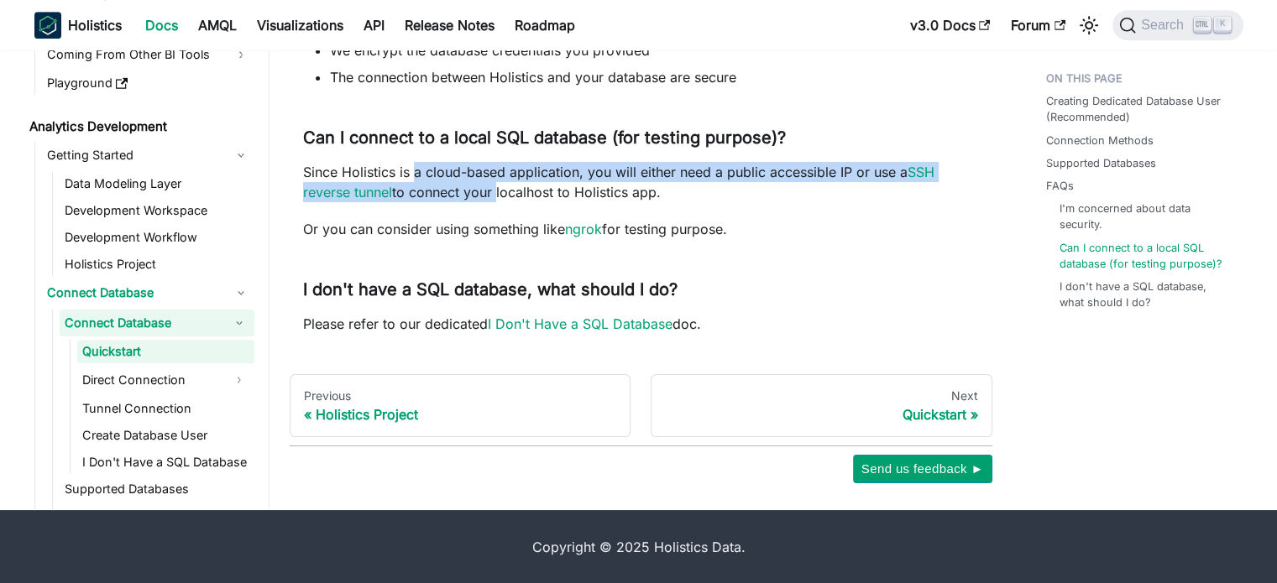
drag, startPoint x: 414, startPoint y: 175, endPoint x: 494, endPoint y: 187, distance: 81.4
click at [494, 187] on p "Since Holistics is a cloud-based application, you will either need a public acc…" at bounding box center [641, 182] width 676 height 40
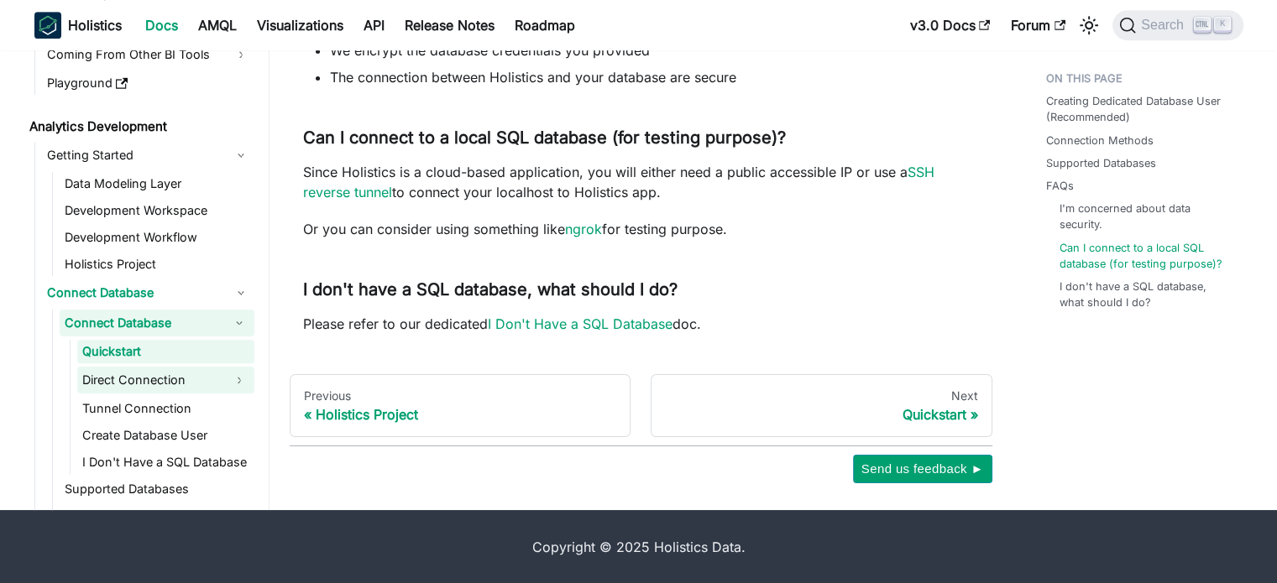
click at [170, 377] on link "Direct Connection" at bounding box center [150, 380] width 147 height 27
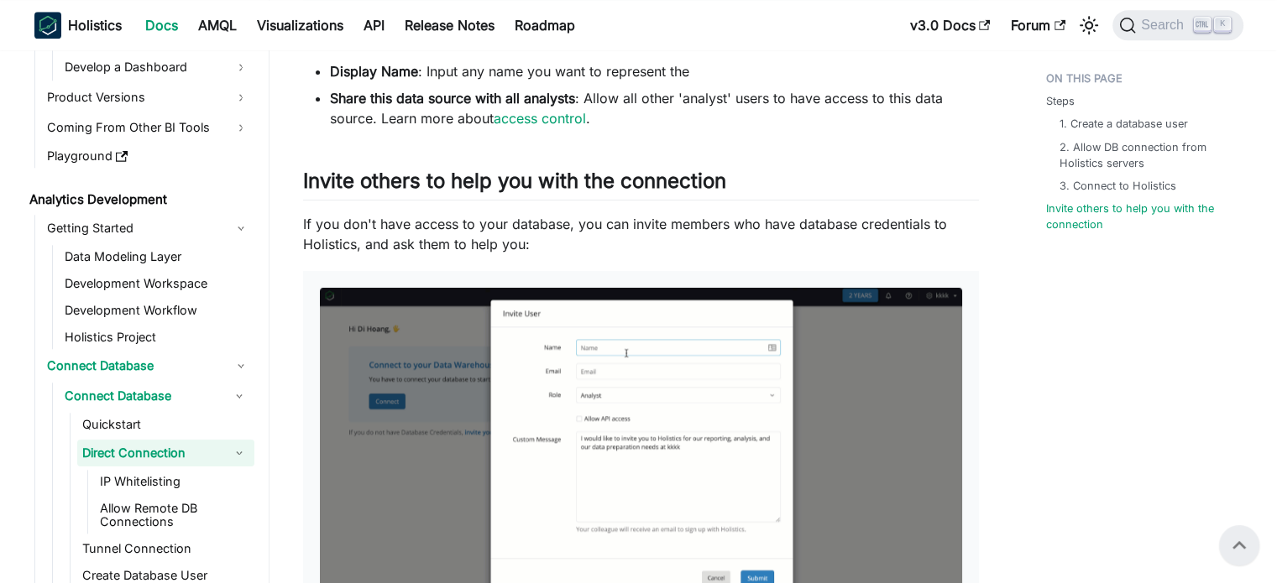
scroll to position [1791, 0]
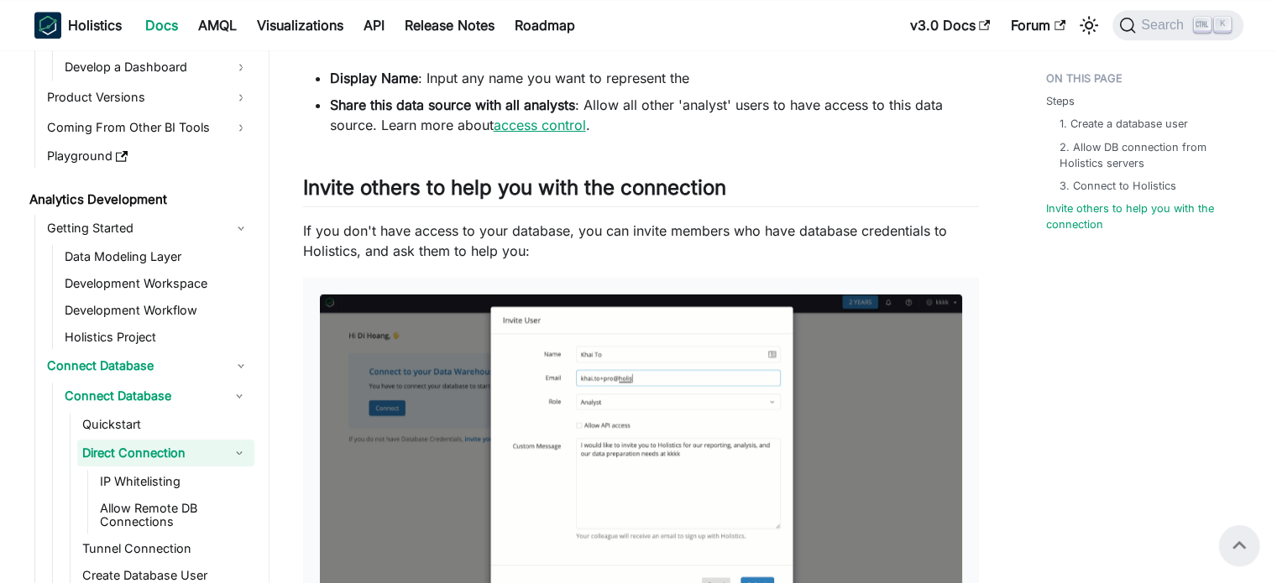
click at [568, 128] on link "access control" at bounding box center [540, 125] width 92 height 17
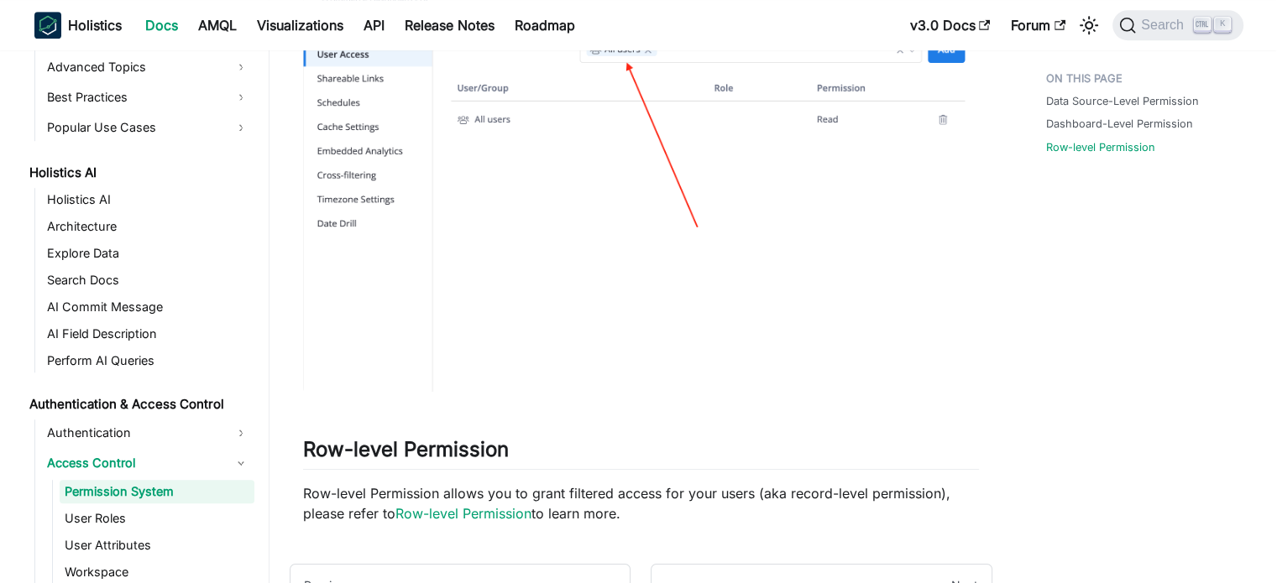
scroll to position [1410, 0]
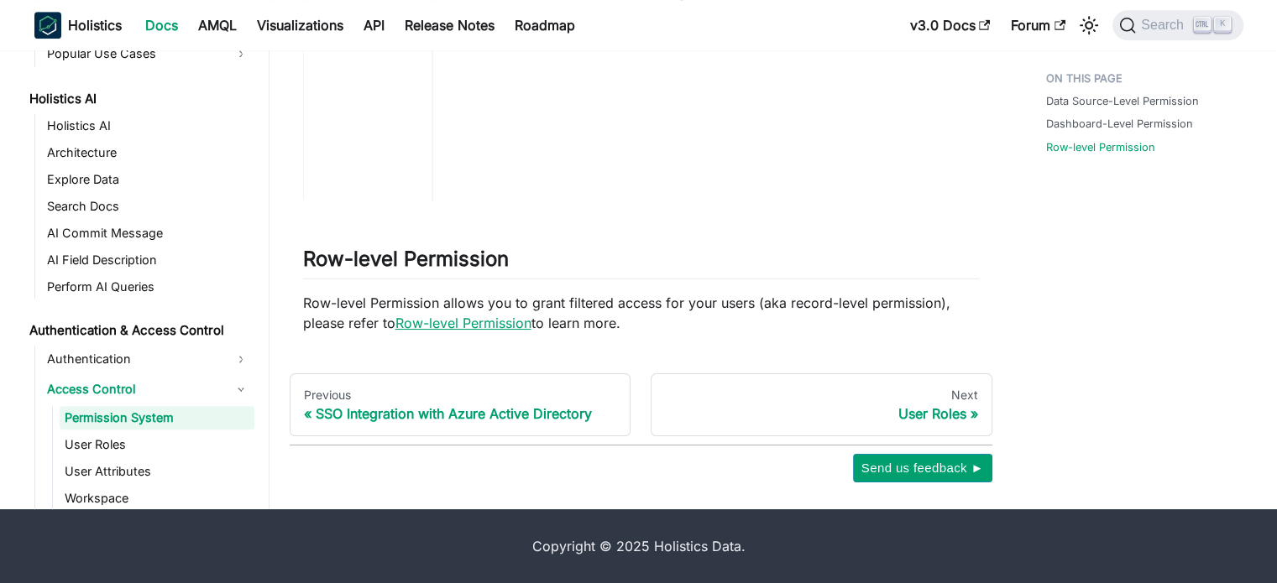
click at [500, 331] on link "Row-level Permission" at bounding box center [463, 323] width 136 height 17
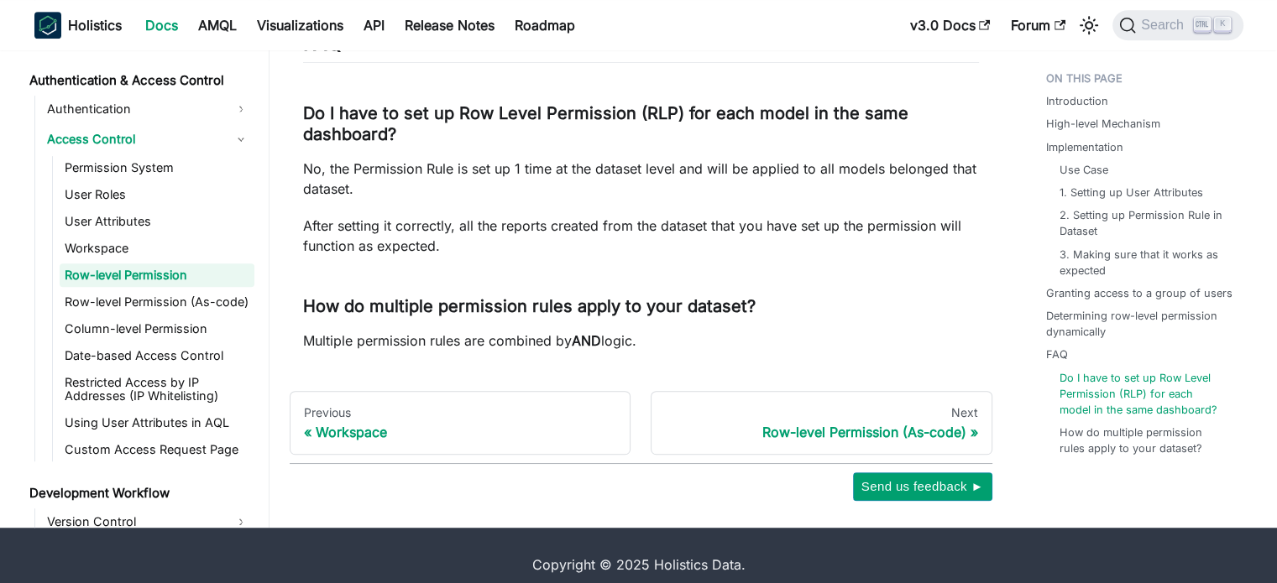
scroll to position [1780, 0]
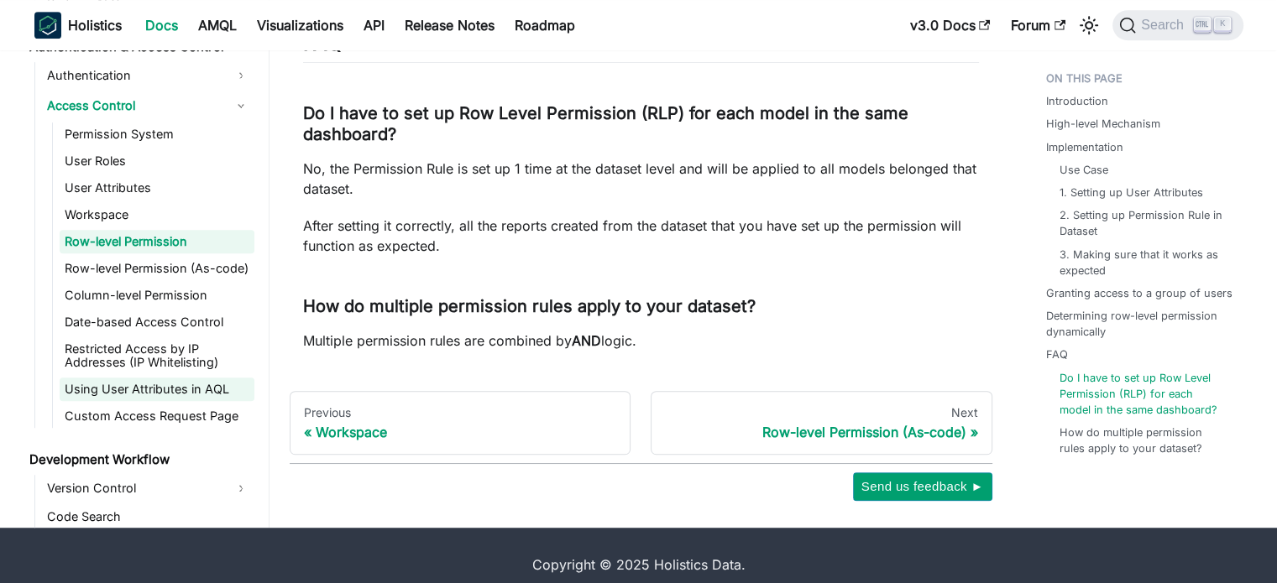
click at [228, 378] on link "Using User Attributes in AQL" at bounding box center [157, 390] width 195 height 24
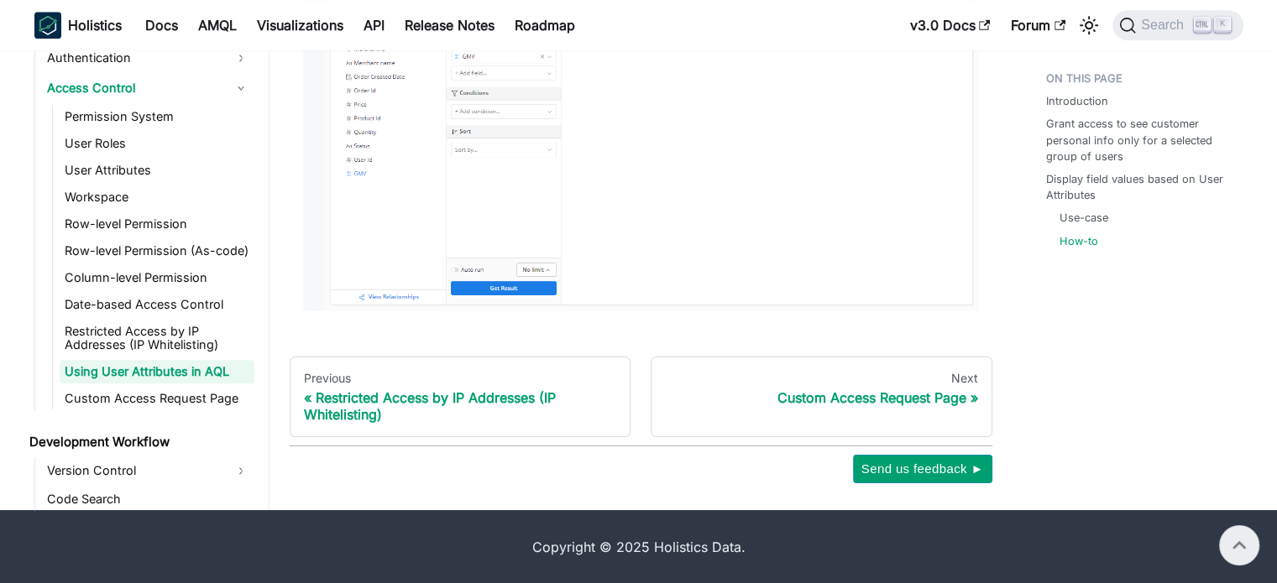
scroll to position [312, 0]
